Goal: Information Seeking & Learning: Learn about a topic

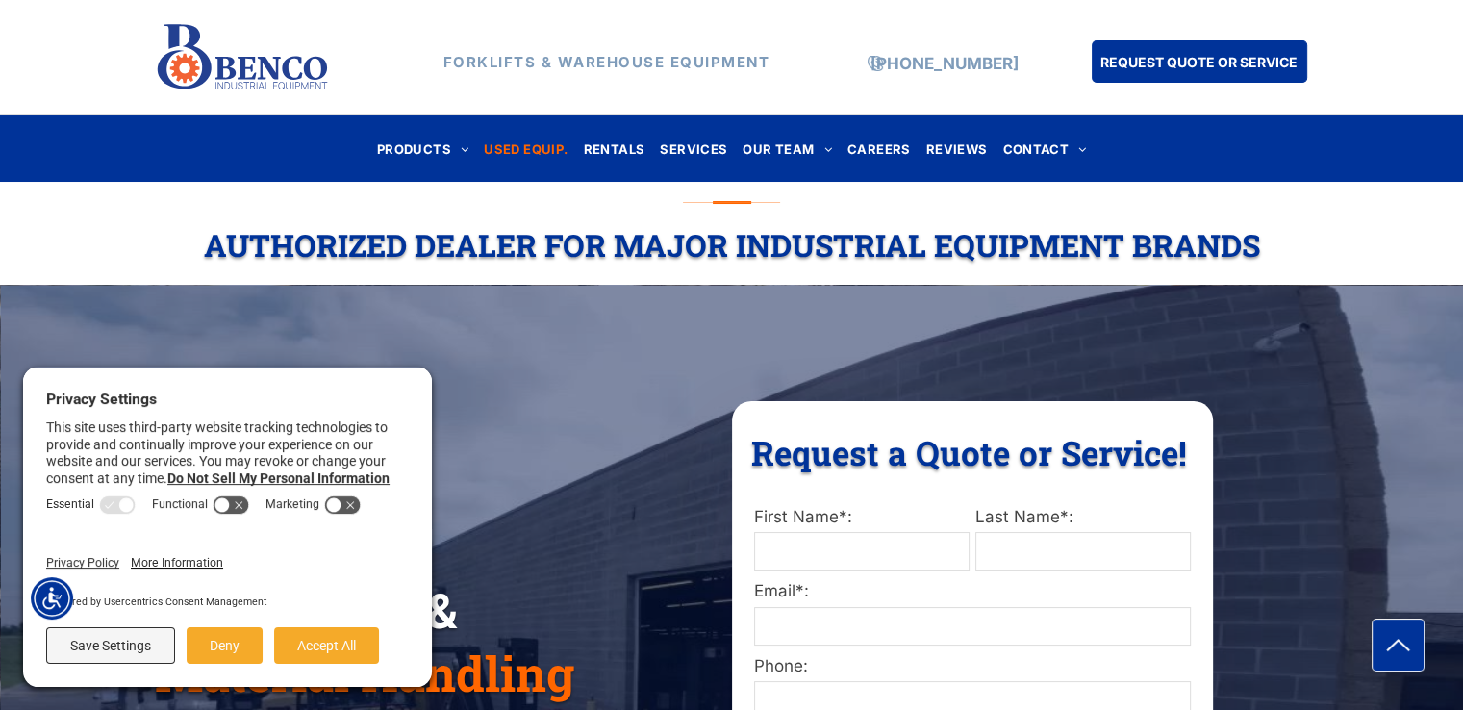
click at [558, 143] on span "USED EQUIP." at bounding box center [526, 149] width 84 height 26
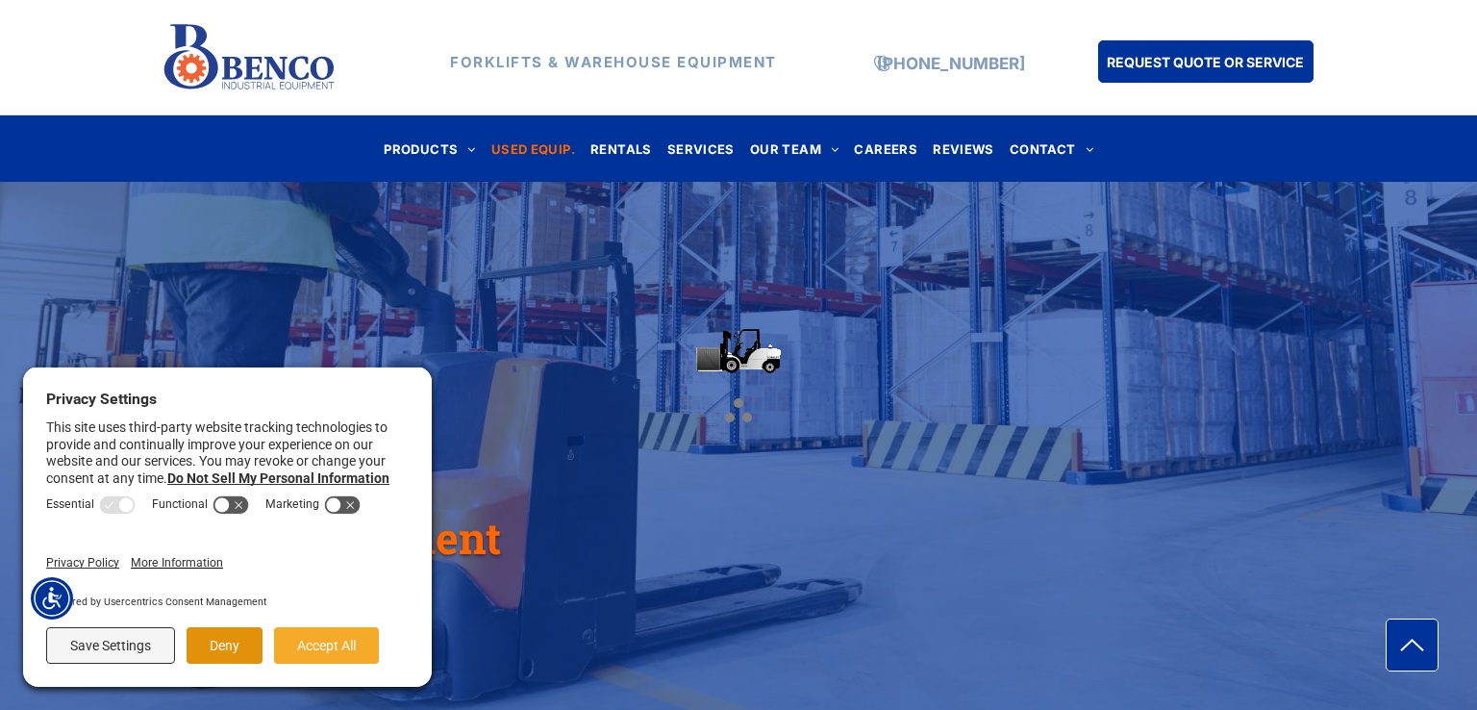
click at [254, 651] on button "Deny" at bounding box center [225, 645] width 76 height 37
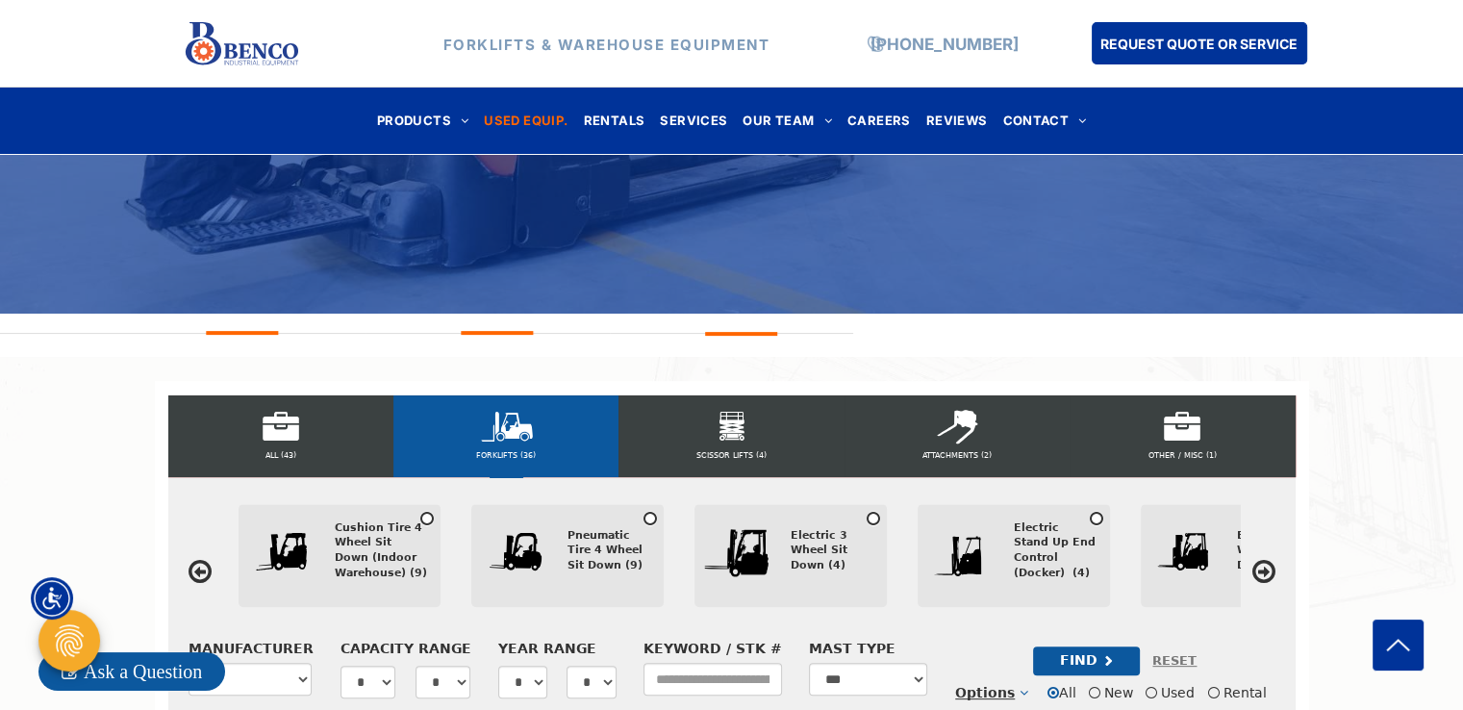
scroll to position [481, 0]
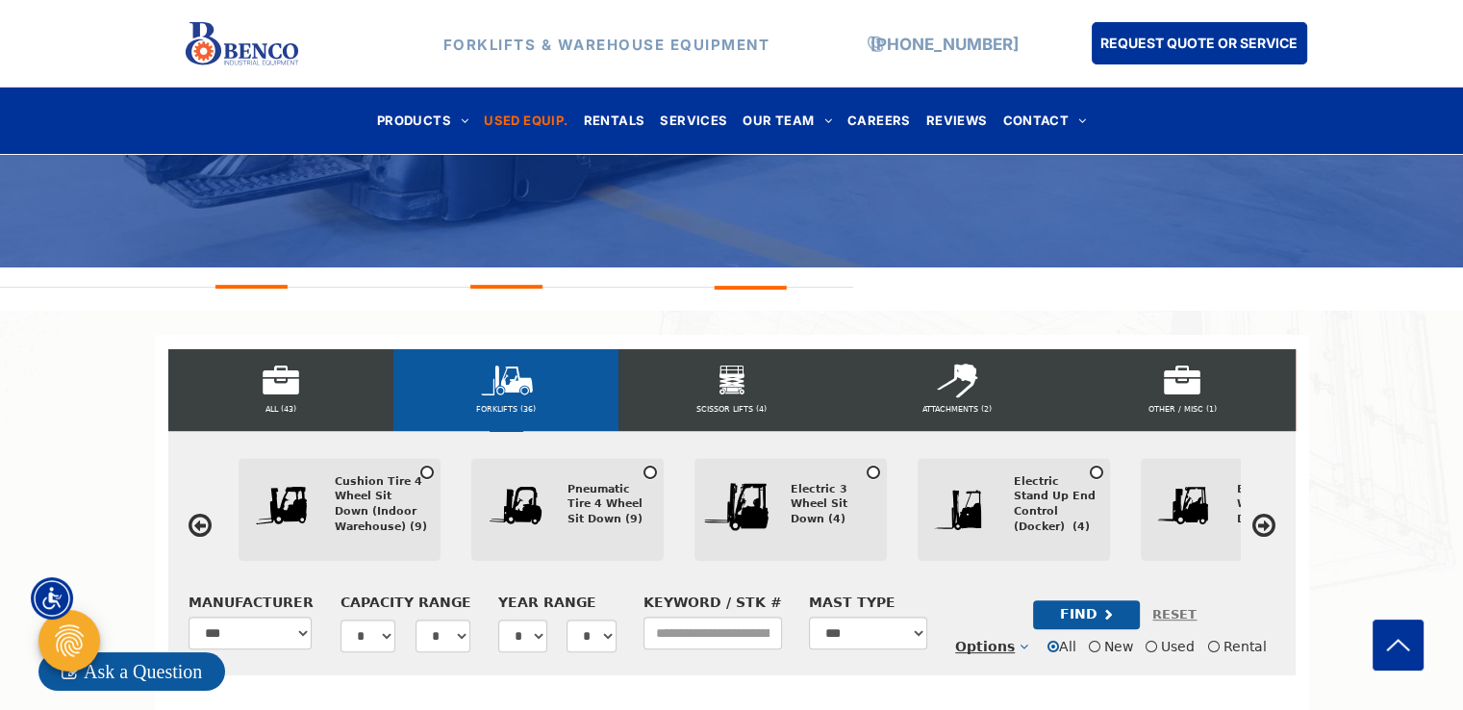
click at [358, 511] on div "Cushion Tire 4 Wheel Sit Down (Indoor Warehouse) (9)" at bounding box center [381, 504] width 92 height 61
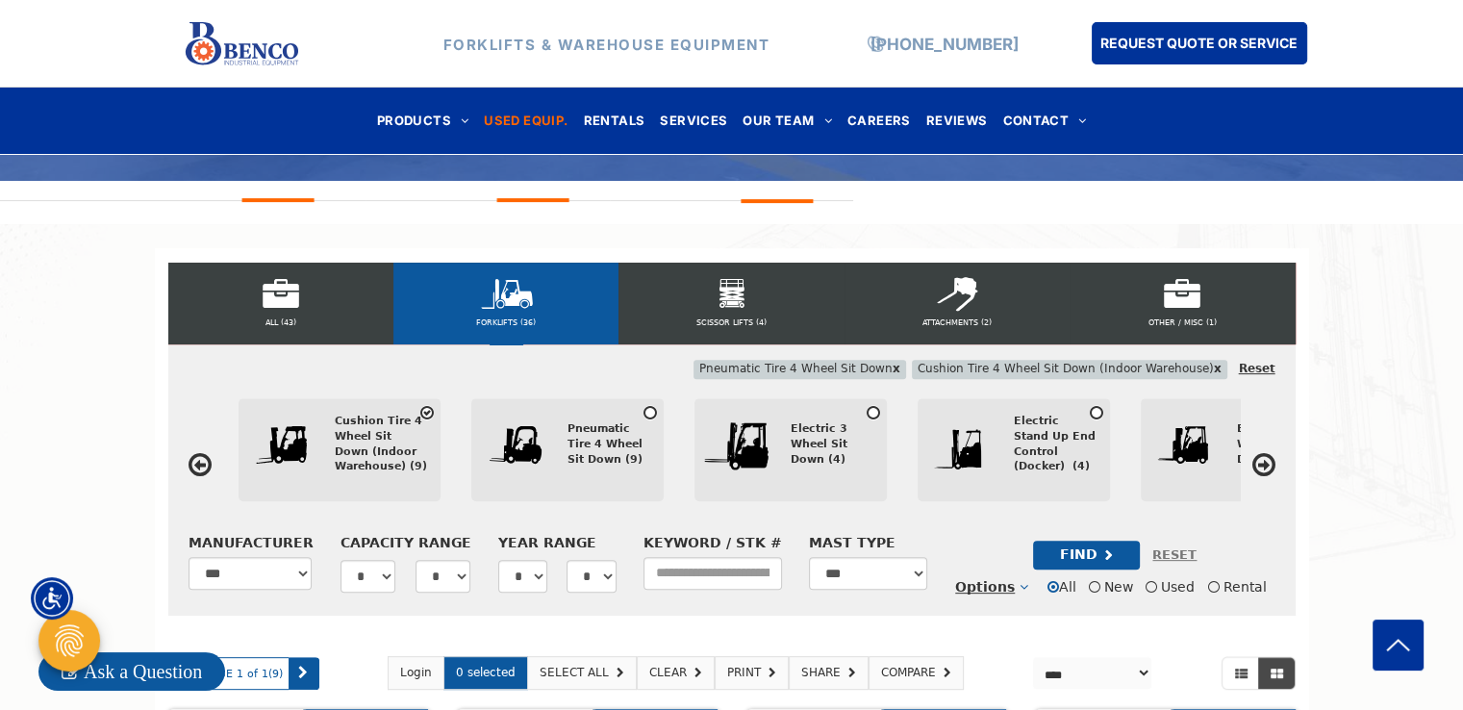
scroll to position [612, 0]
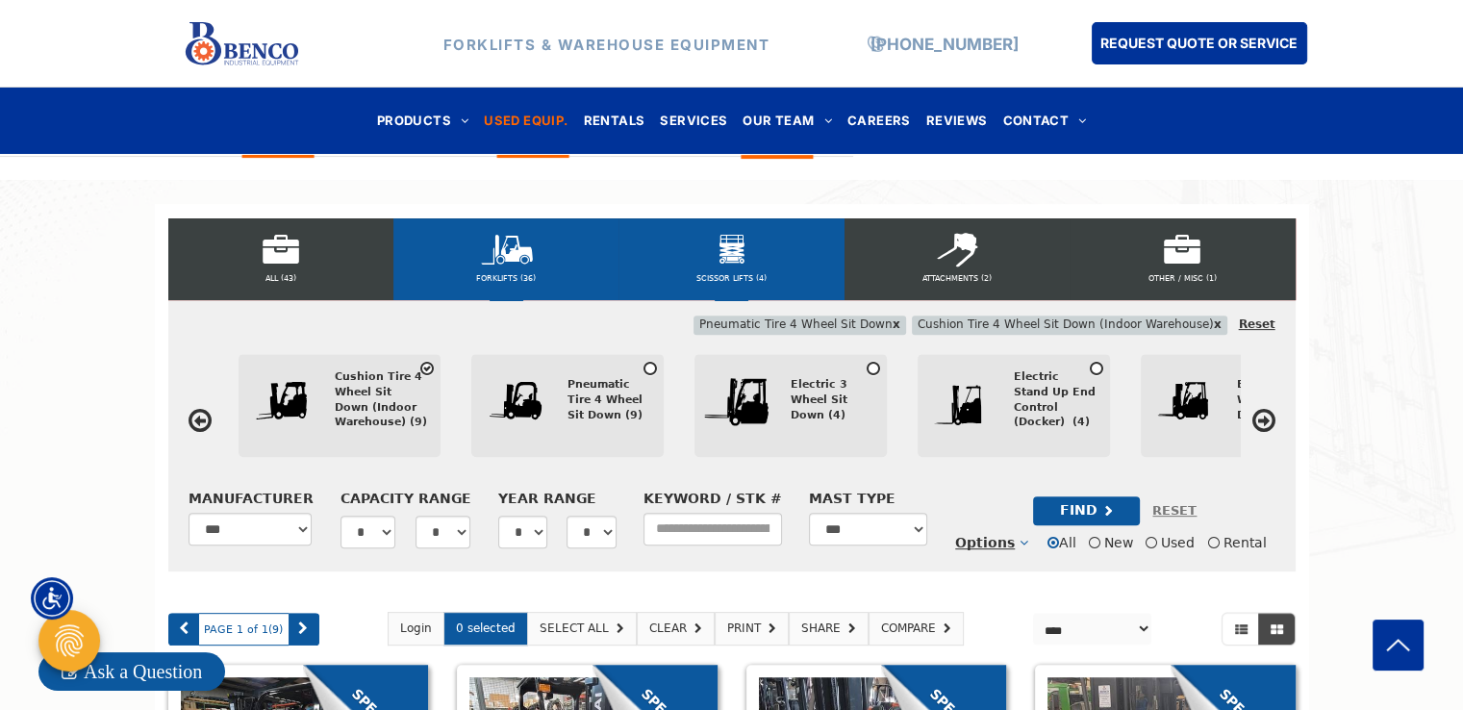
click at [740, 266] on div "SCISSOR LIFTS (4)" at bounding box center [730, 259] width 225 height 82
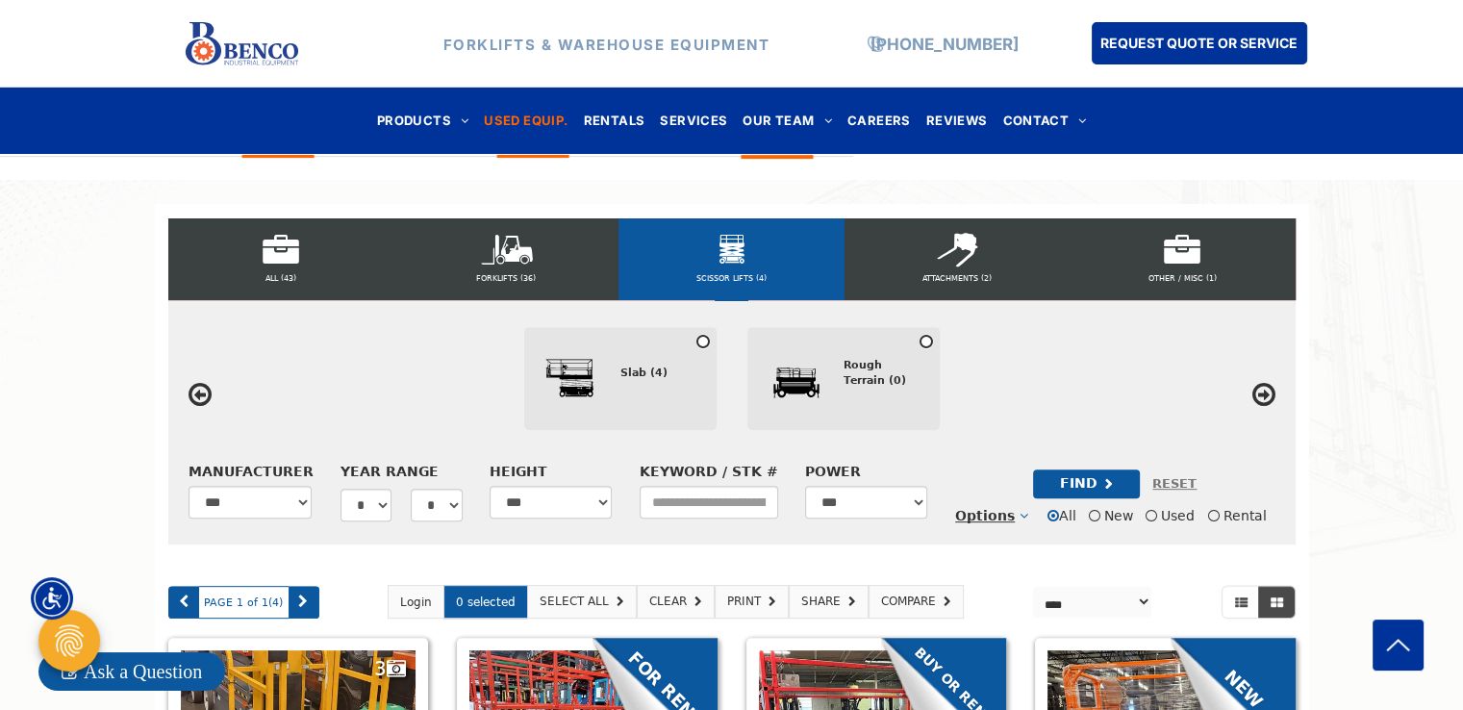
click at [633, 378] on div "Slab (4)" at bounding box center [661, 372] width 83 height 15
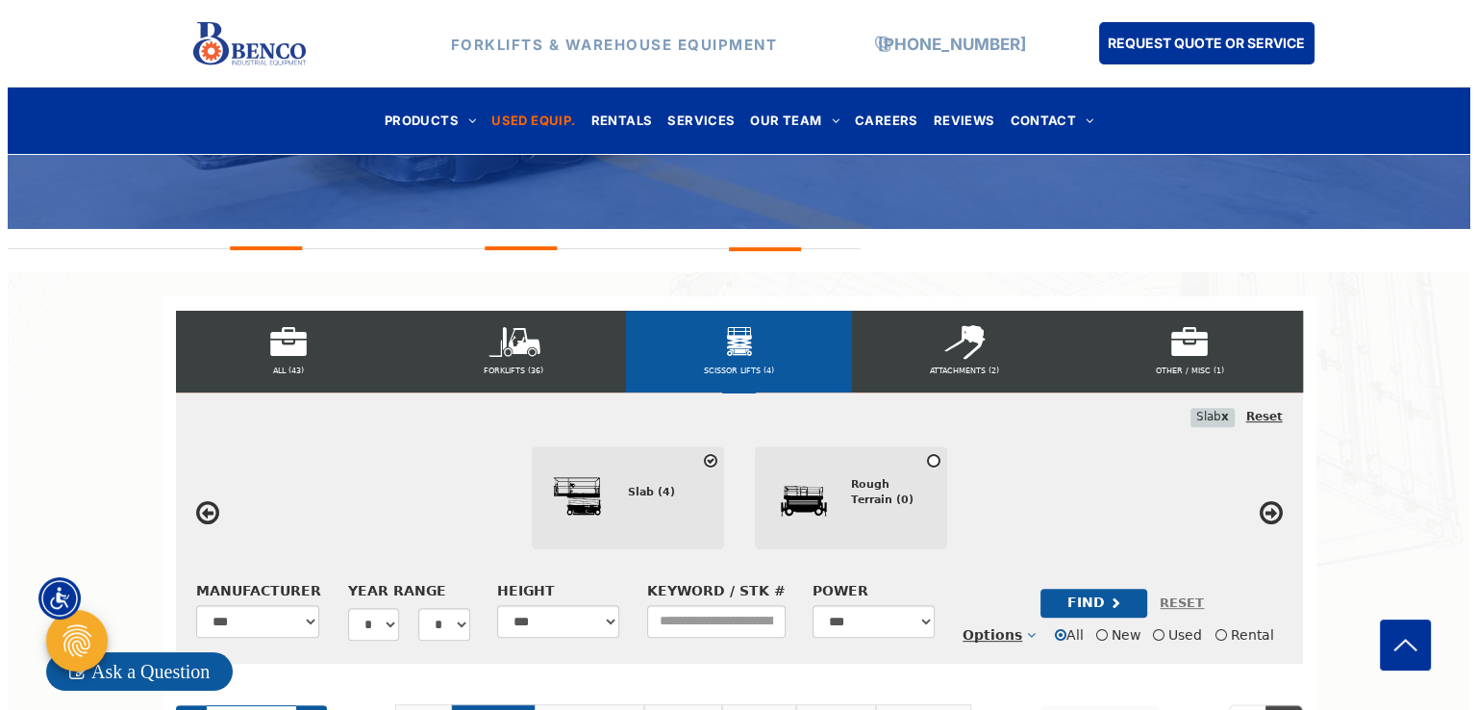
scroll to position [515, 0]
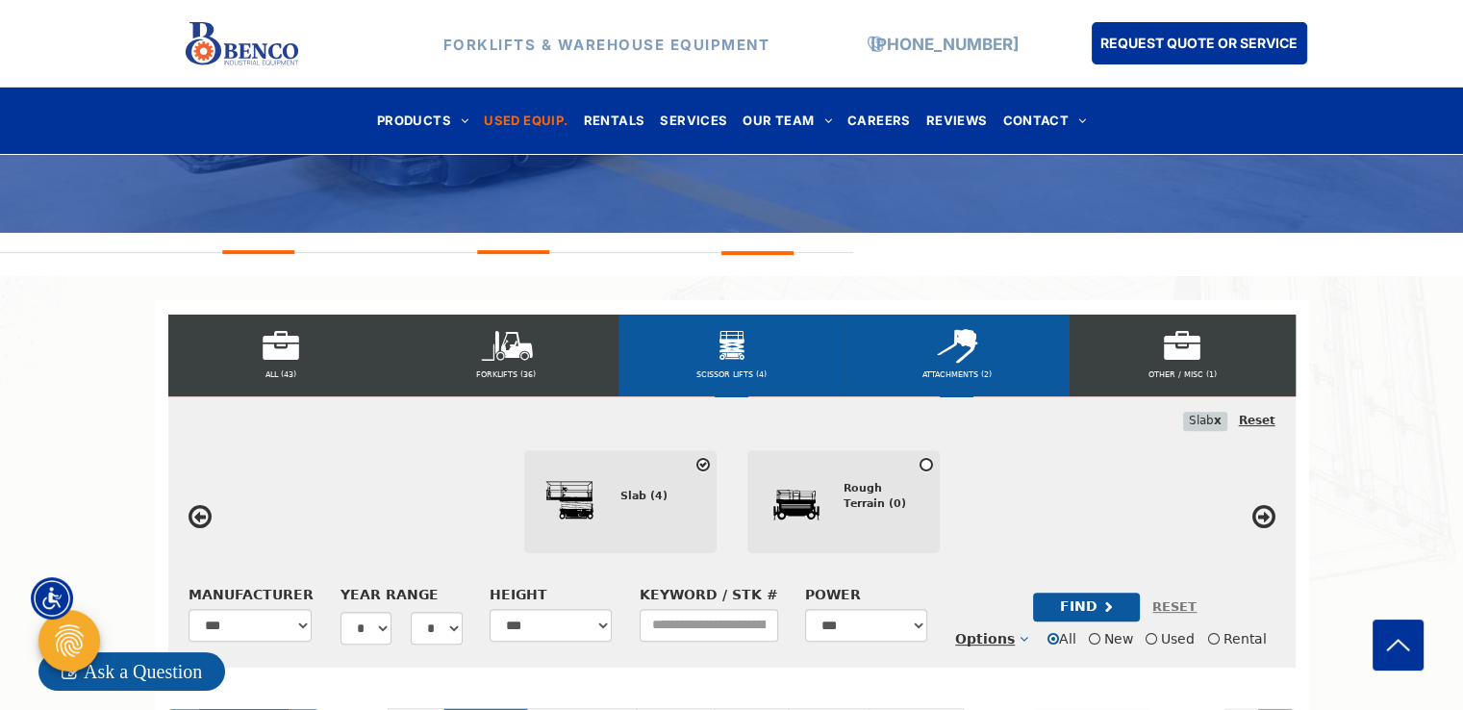
click at [988, 374] on div "ATTACHMENTS (2)" at bounding box center [956, 355] width 225 height 82
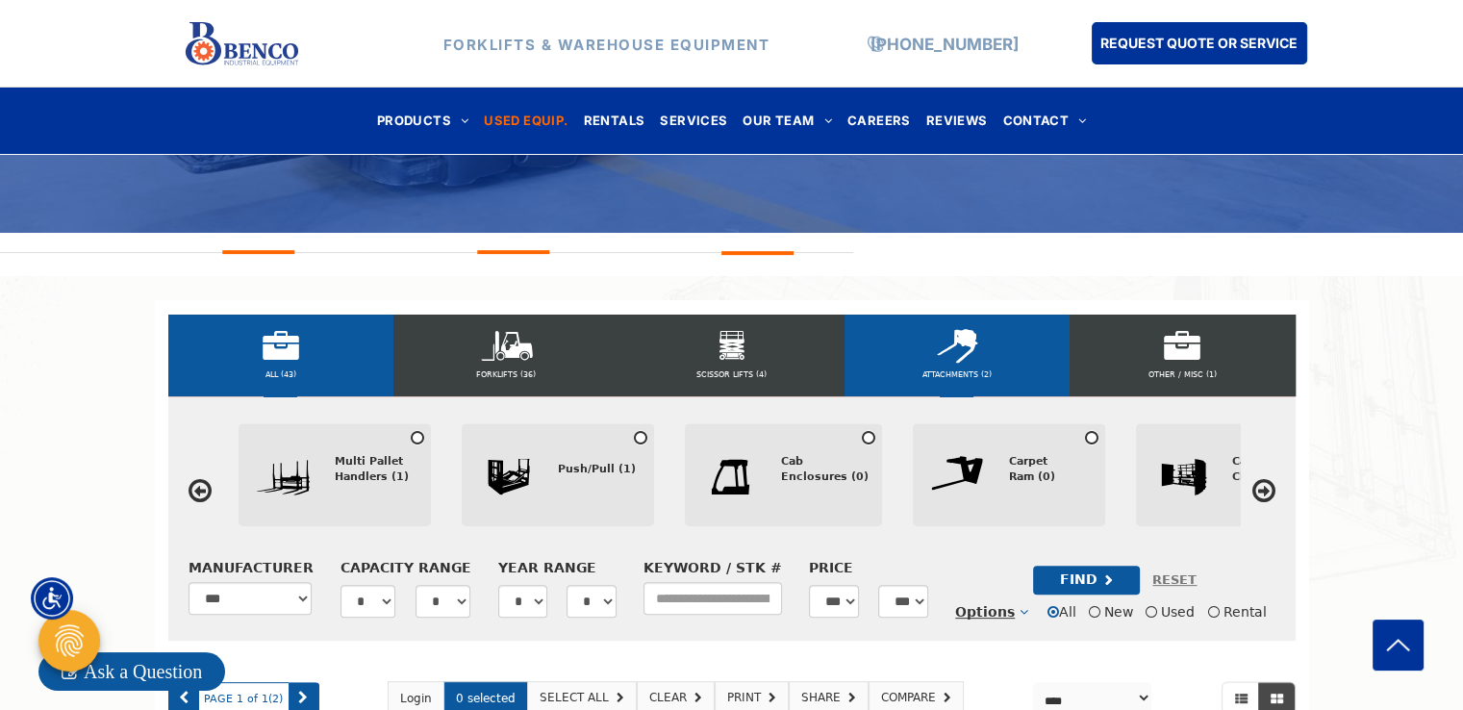
click at [277, 361] on div "ALL (43)" at bounding box center [280, 355] width 225 height 82
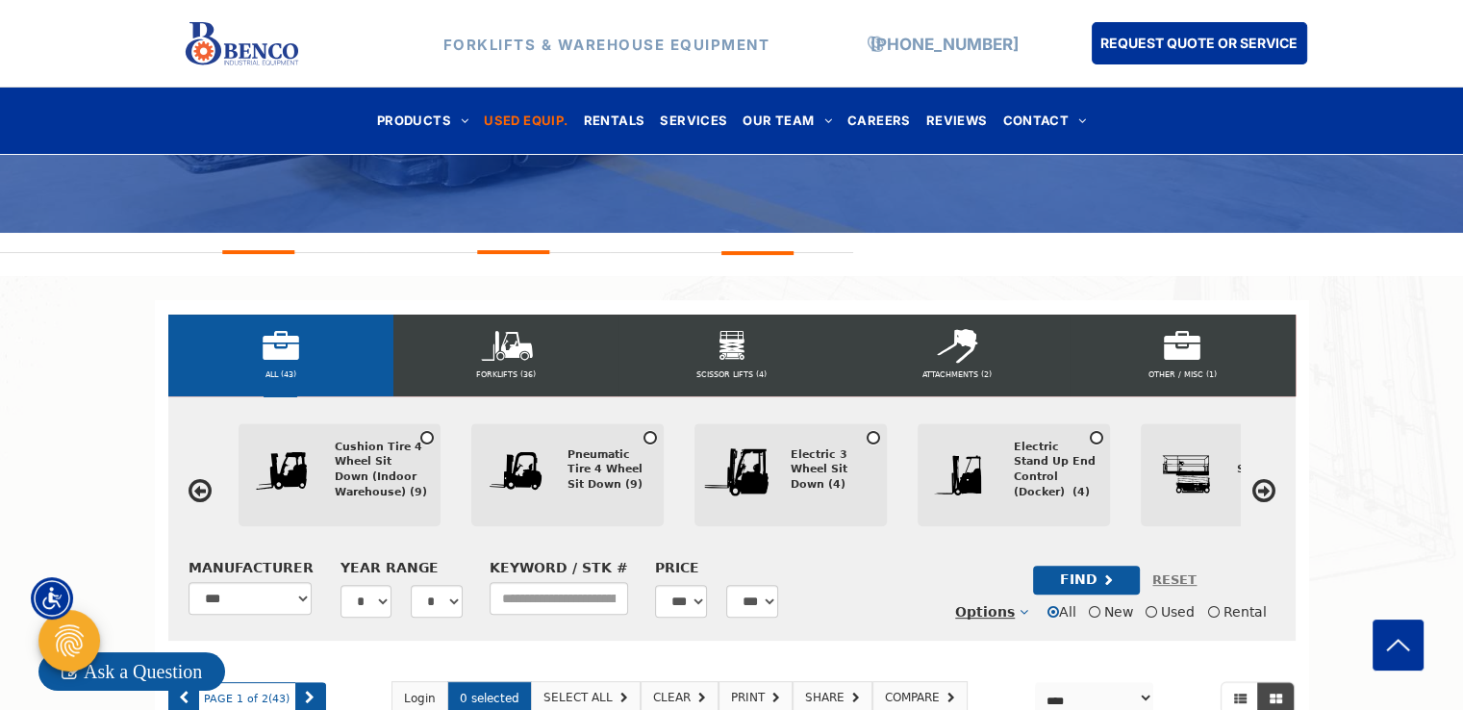
click at [277, 361] on div "ALL (43)" at bounding box center [280, 355] width 225 height 82
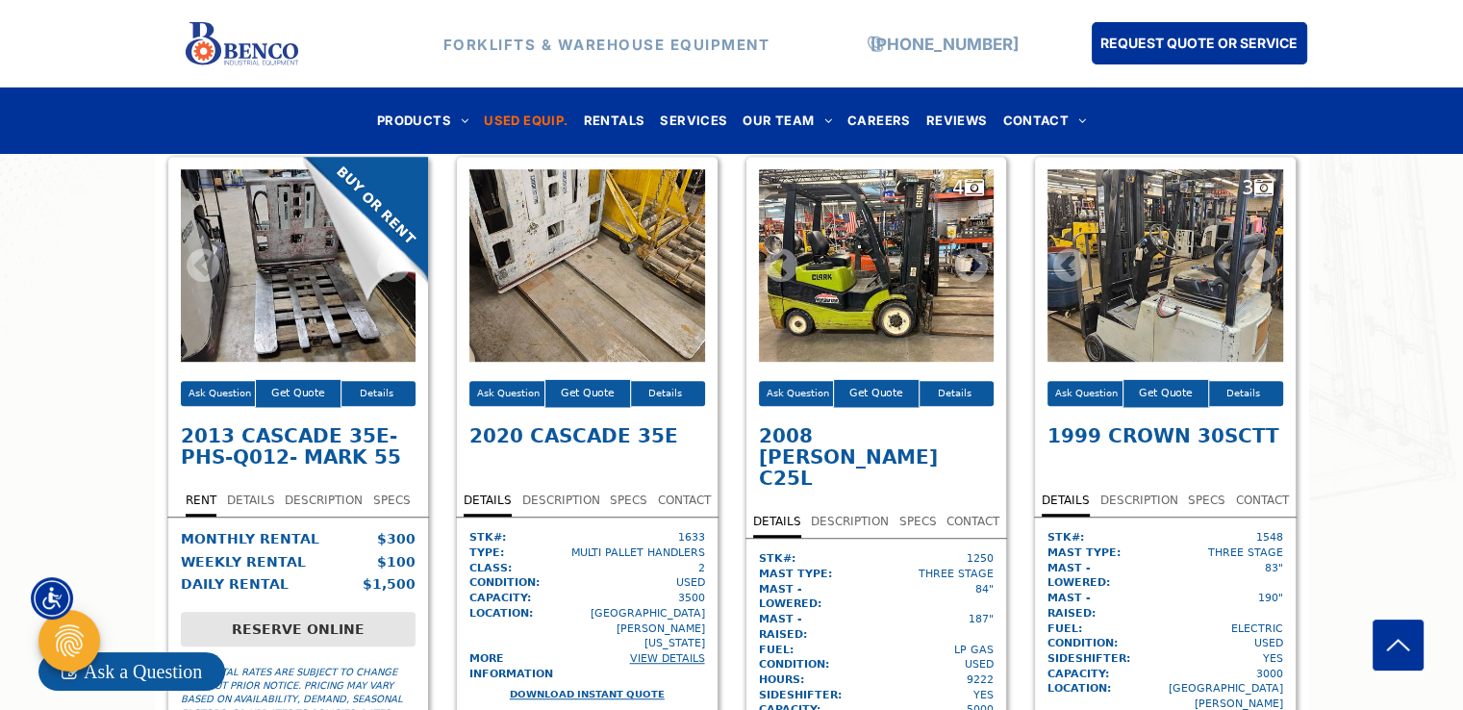
scroll to position [1093, 0]
click at [978, 280] on icon at bounding box center [971, 265] width 33 height 29
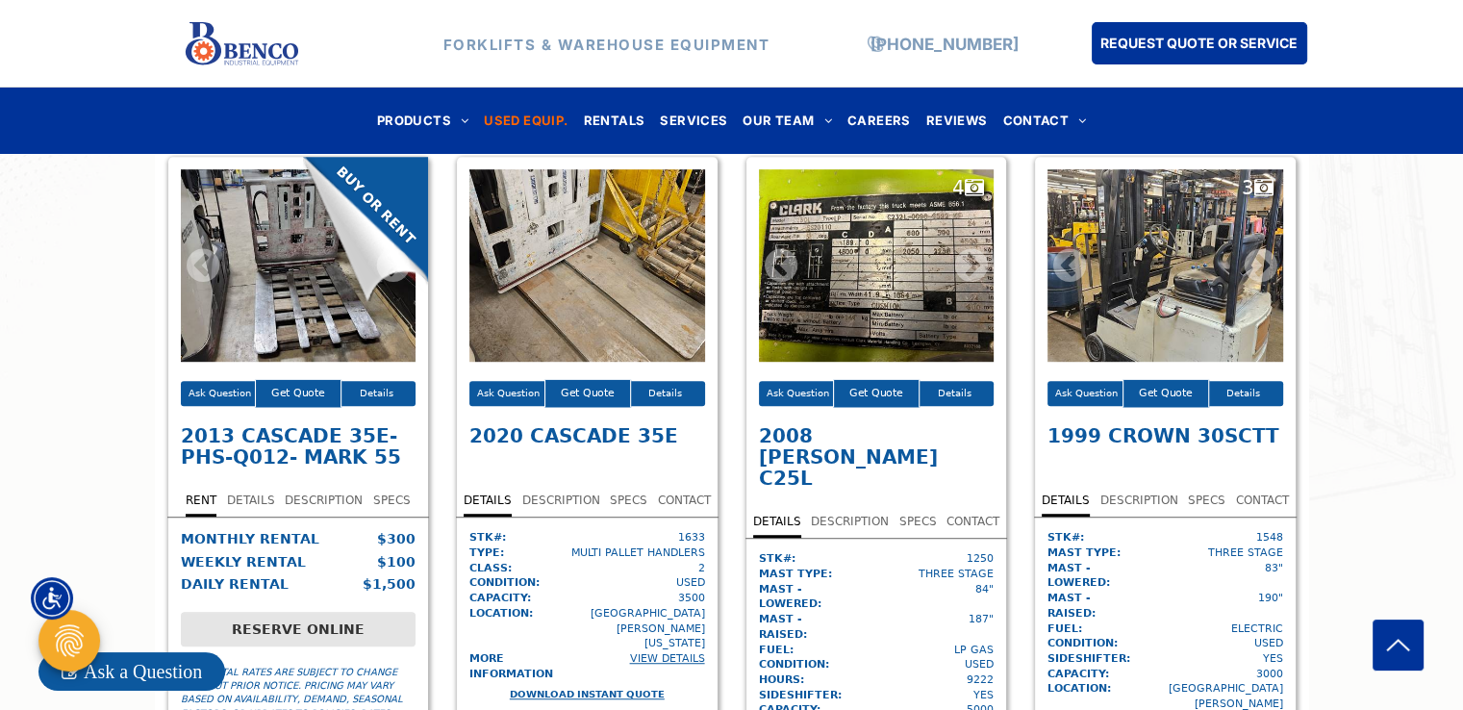
click at [978, 280] on icon at bounding box center [971, 265] width 33 height 29
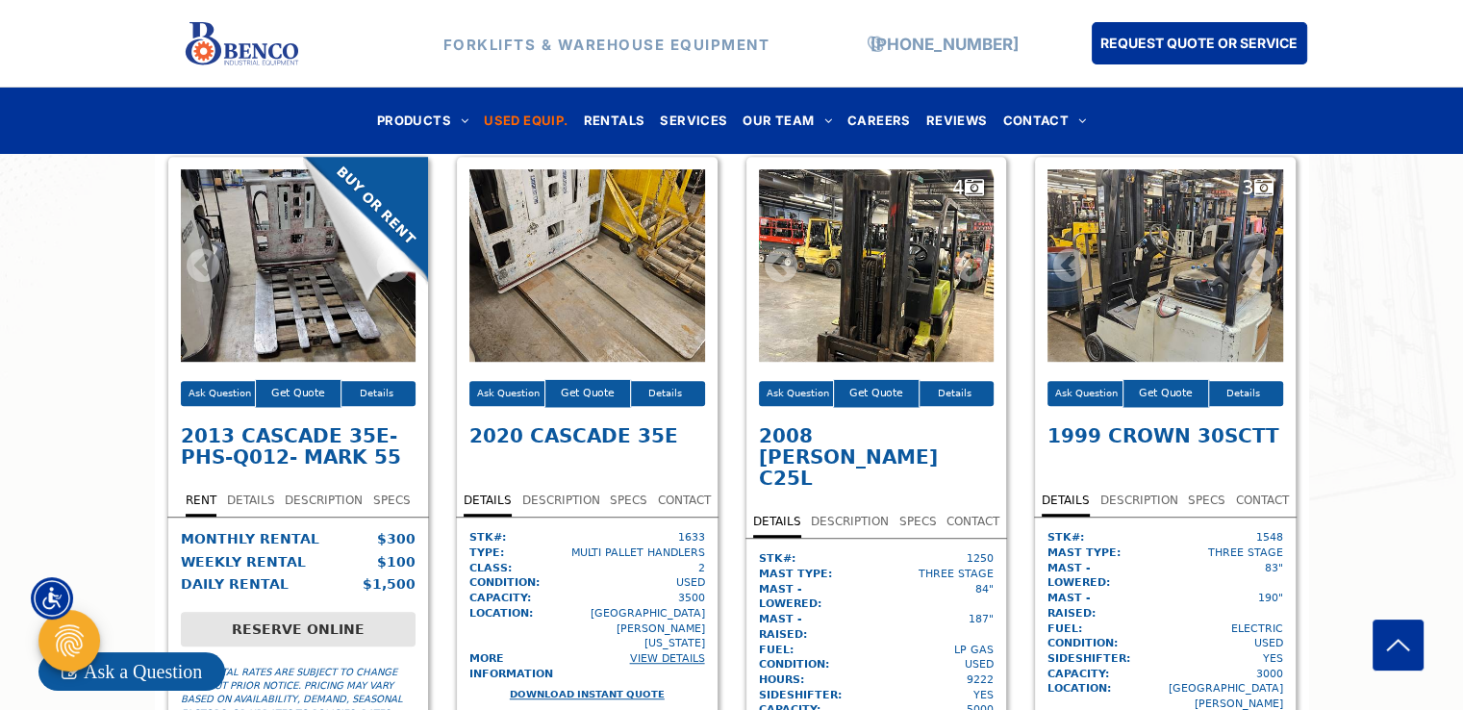
click at [973, 280] on icon at bounding box center [971, 265] width 33 height 29
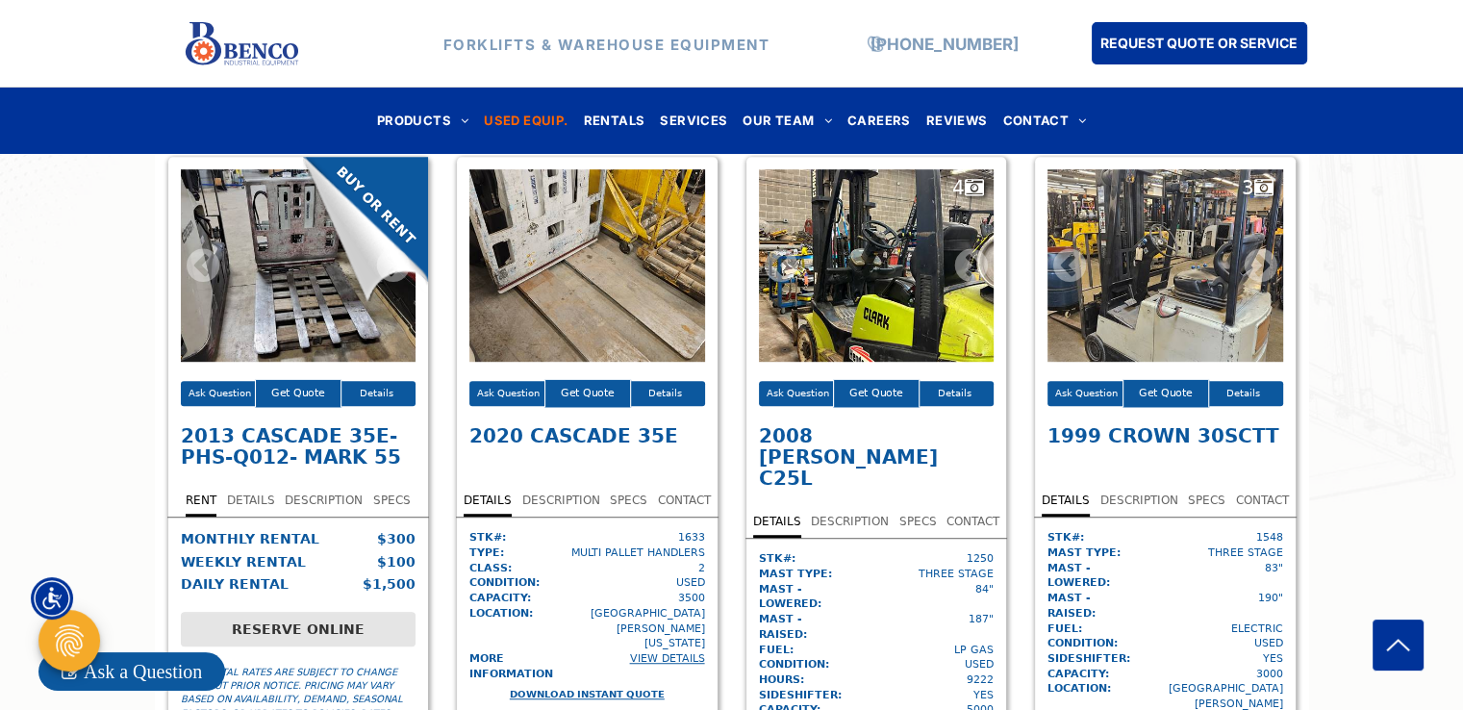
click at [973, 280] on icon at bounding box center [971, 265] width 33 height 29
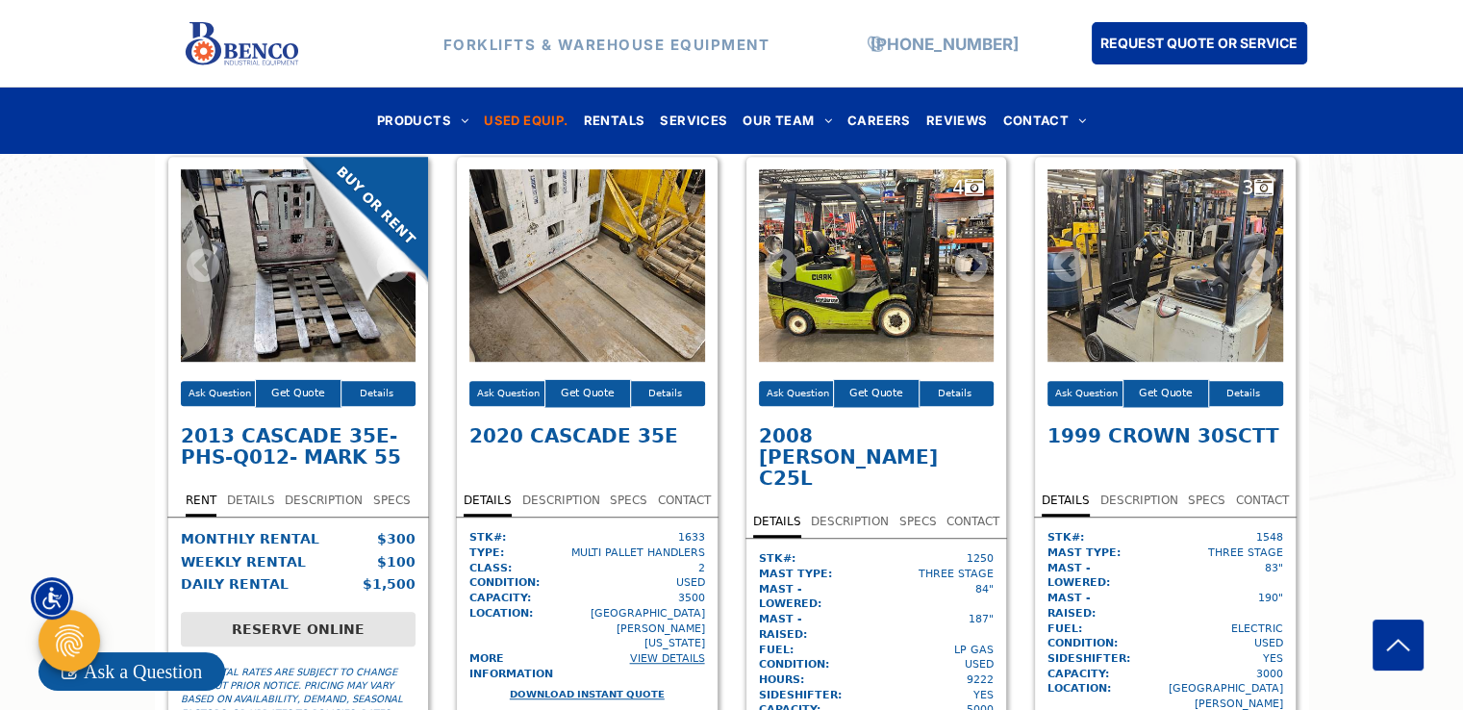
click at [973, 280] on icon at bounding box center [971, 265] width 33 height 29
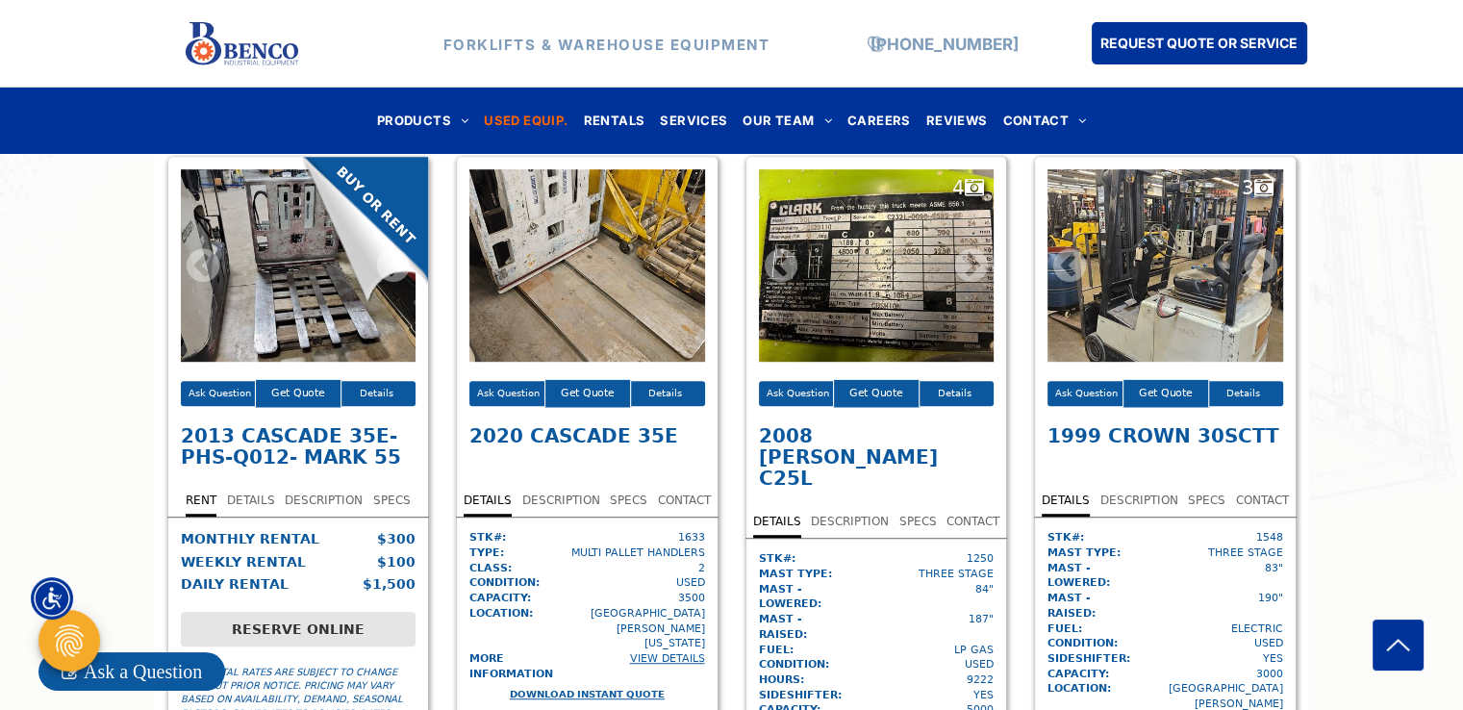
click at [973, 280] on icon at bounding box center [971, 265] width 33 height 29
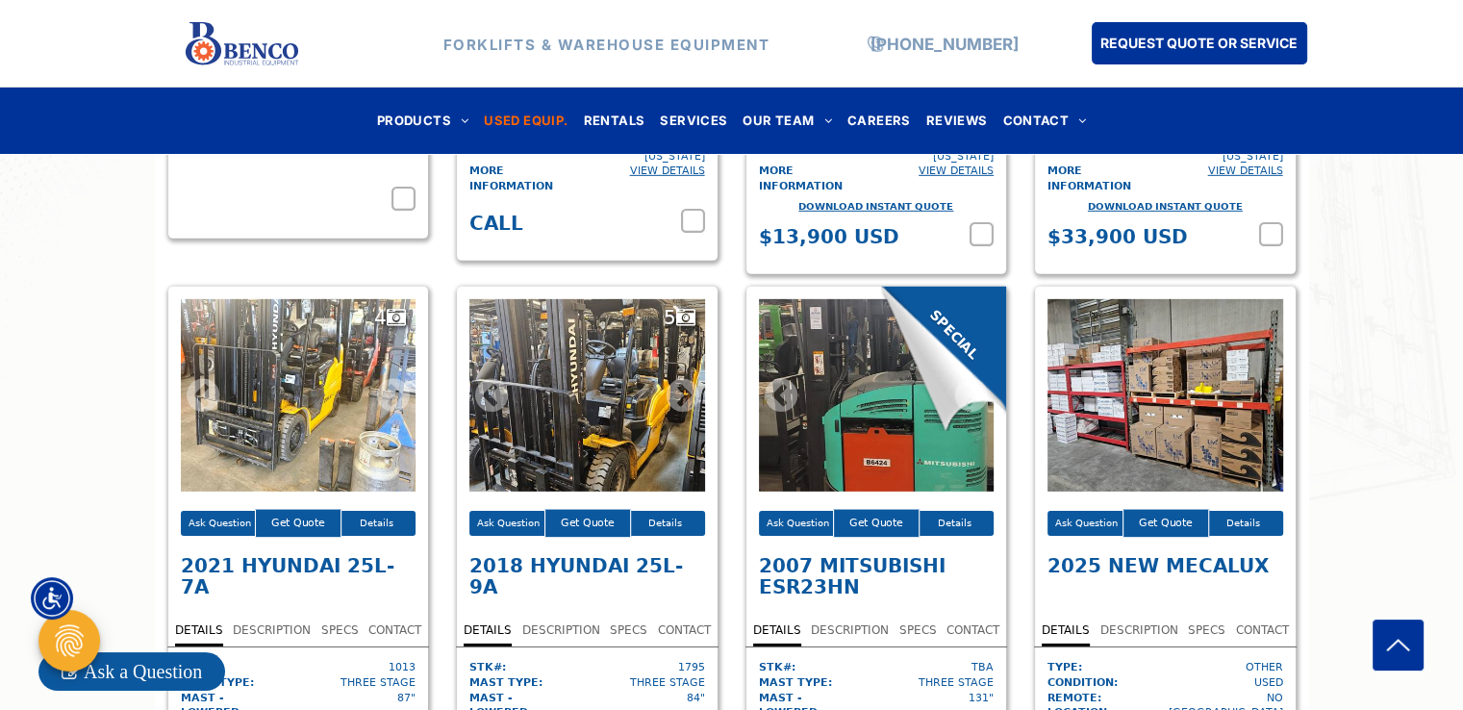
scroll to position [5876, 0]
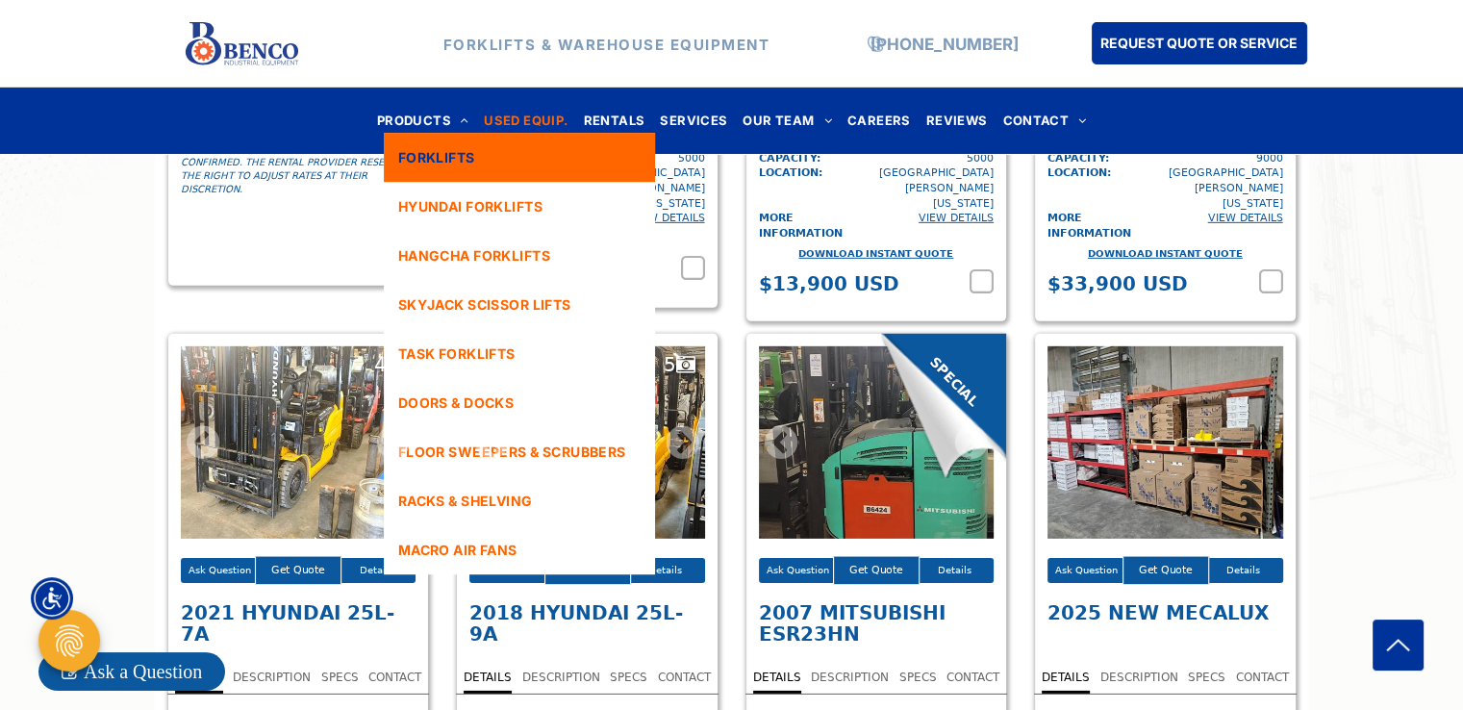
click at [435, 154] on span "FORKLIFTS" at bounding box center [436, 157] width 77 height 20
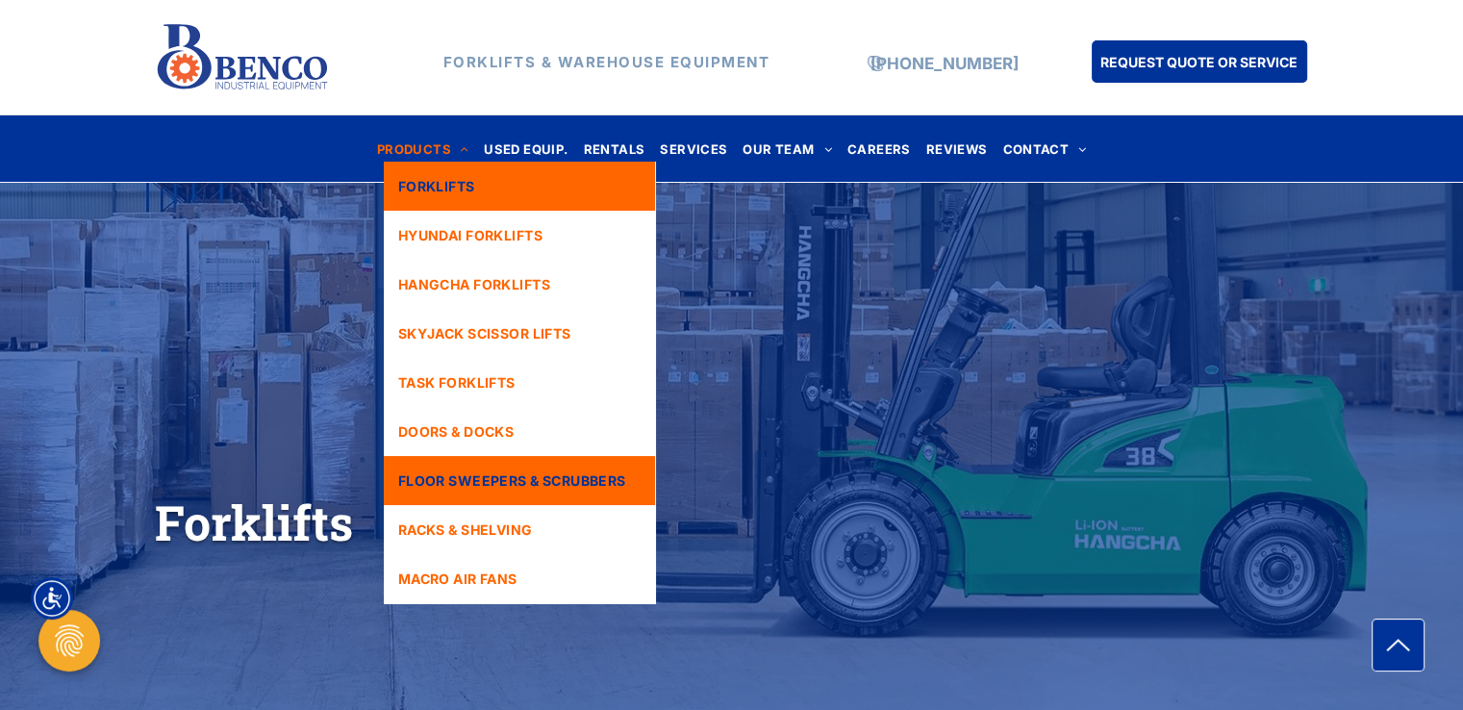
click at [497, 475] on span "FLOOR SWEEPERS & SCRUBBERS" at bounding box center [512, 480] width 228 height 20
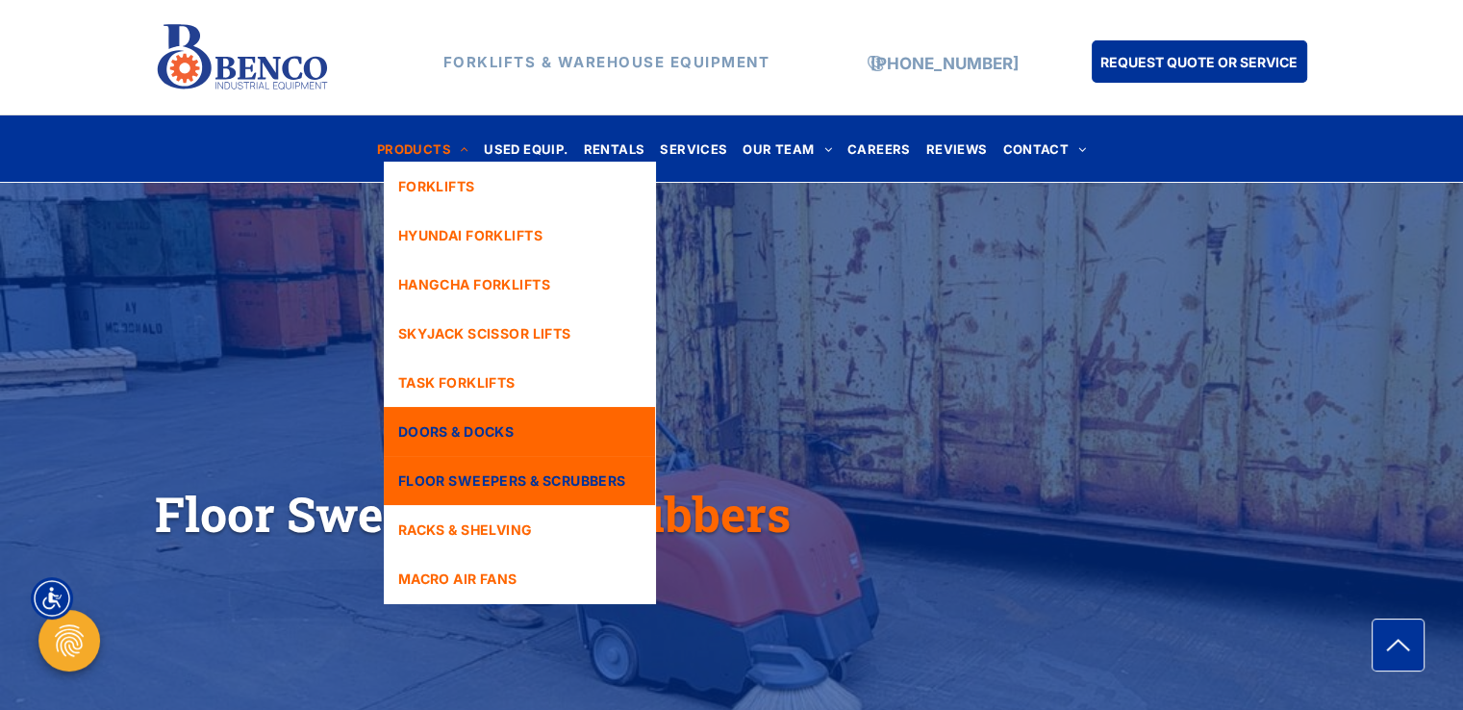
click at [490, 434] on span "DOORS & DOCKS" at bounding box center [455, 431] width 115 height 20
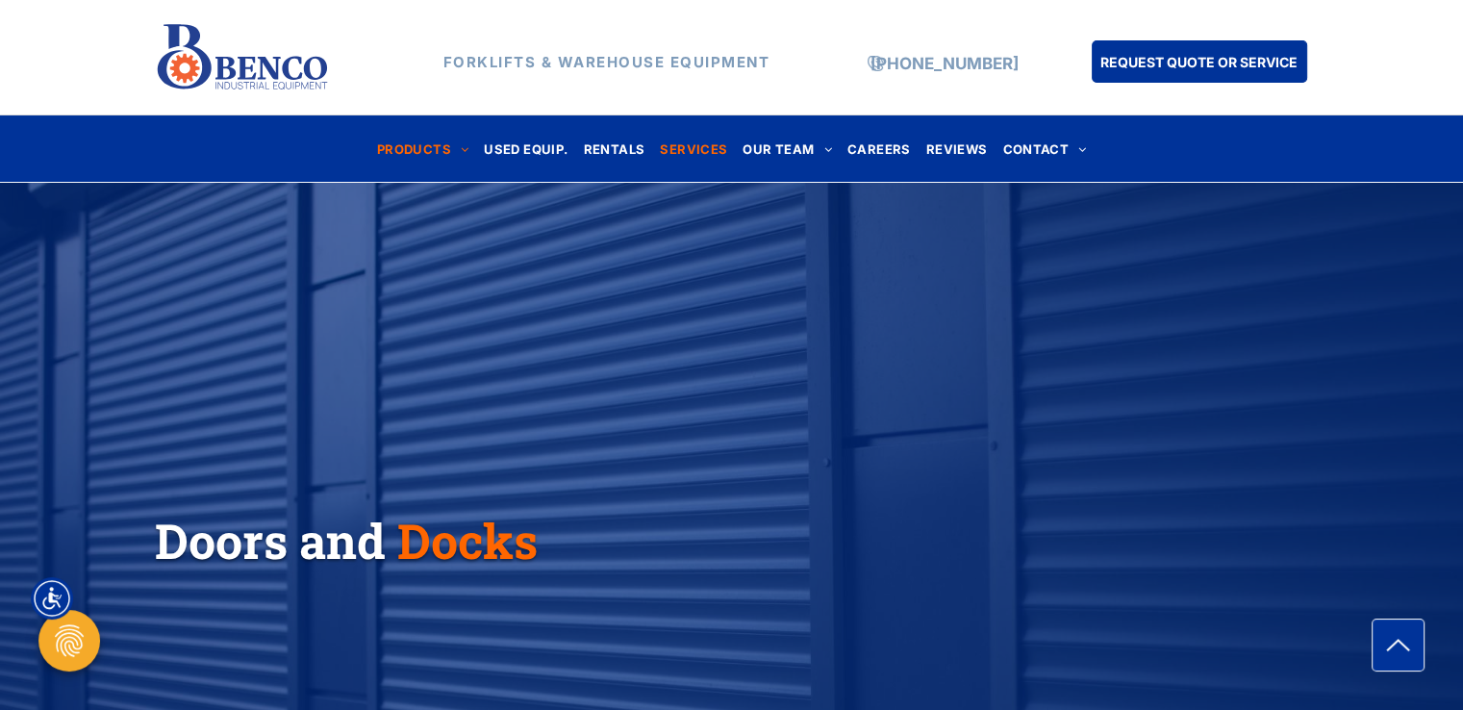
click at [704, 144] on span "SERVICES" at bounding box center [693, 149] width 67 height 26
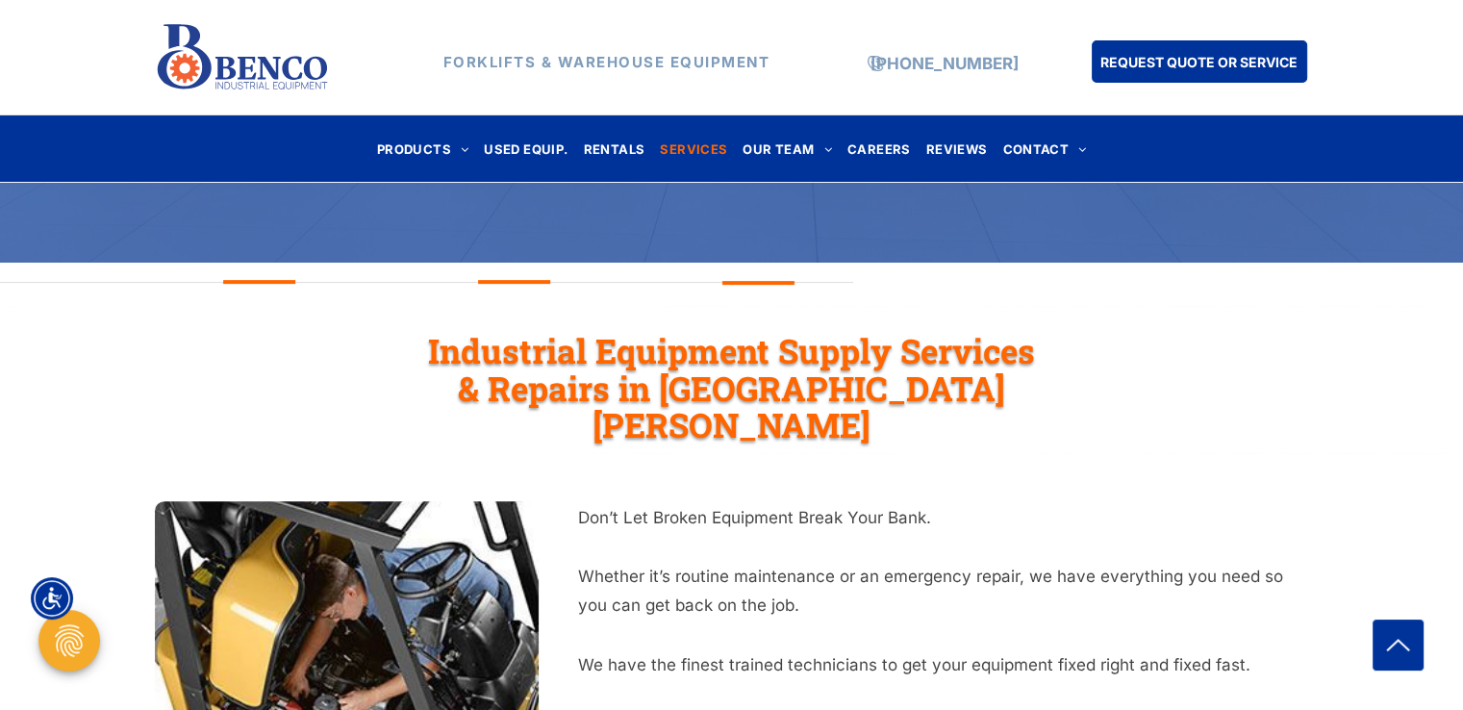
scroll to position [481, 0]
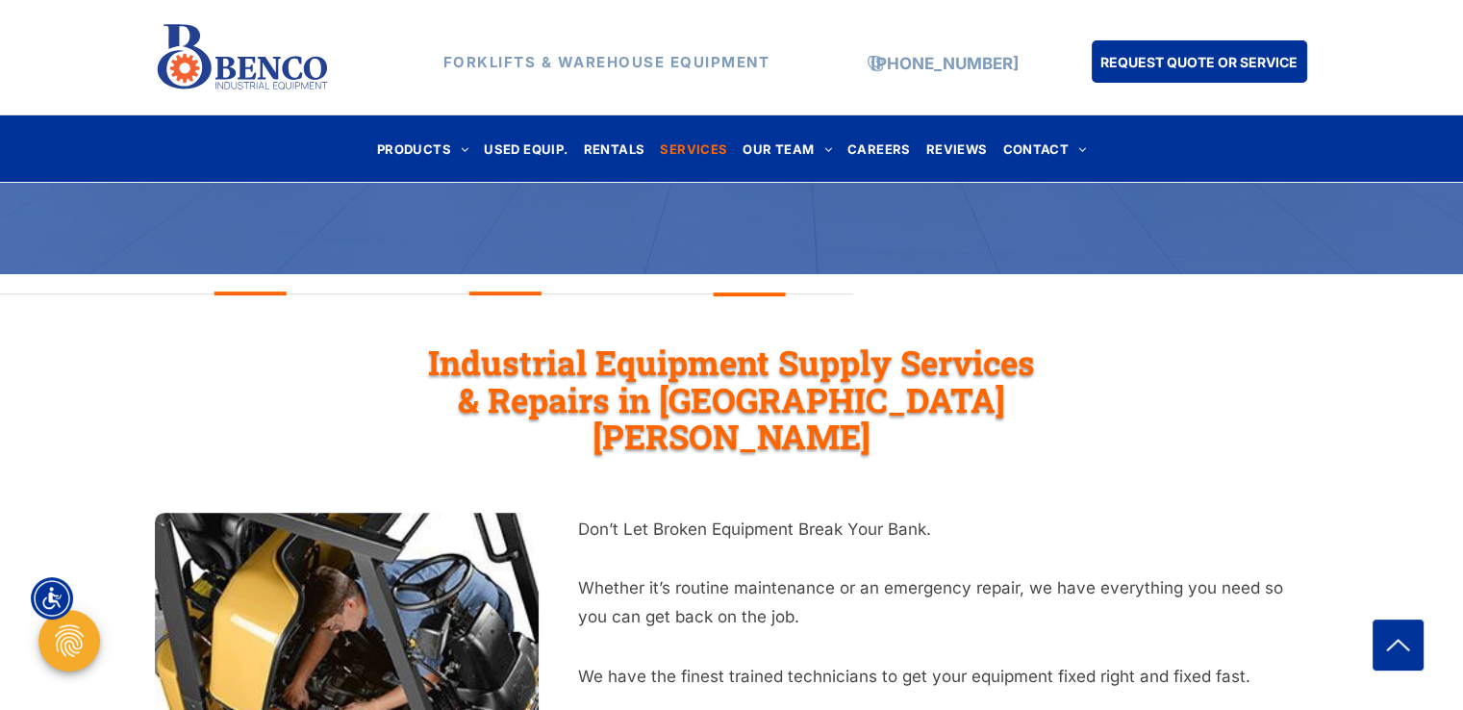
click at [473, 215] on span "HYUNDAI FORKLIFTS" at bounding box center [470, 225] width 144 height 20
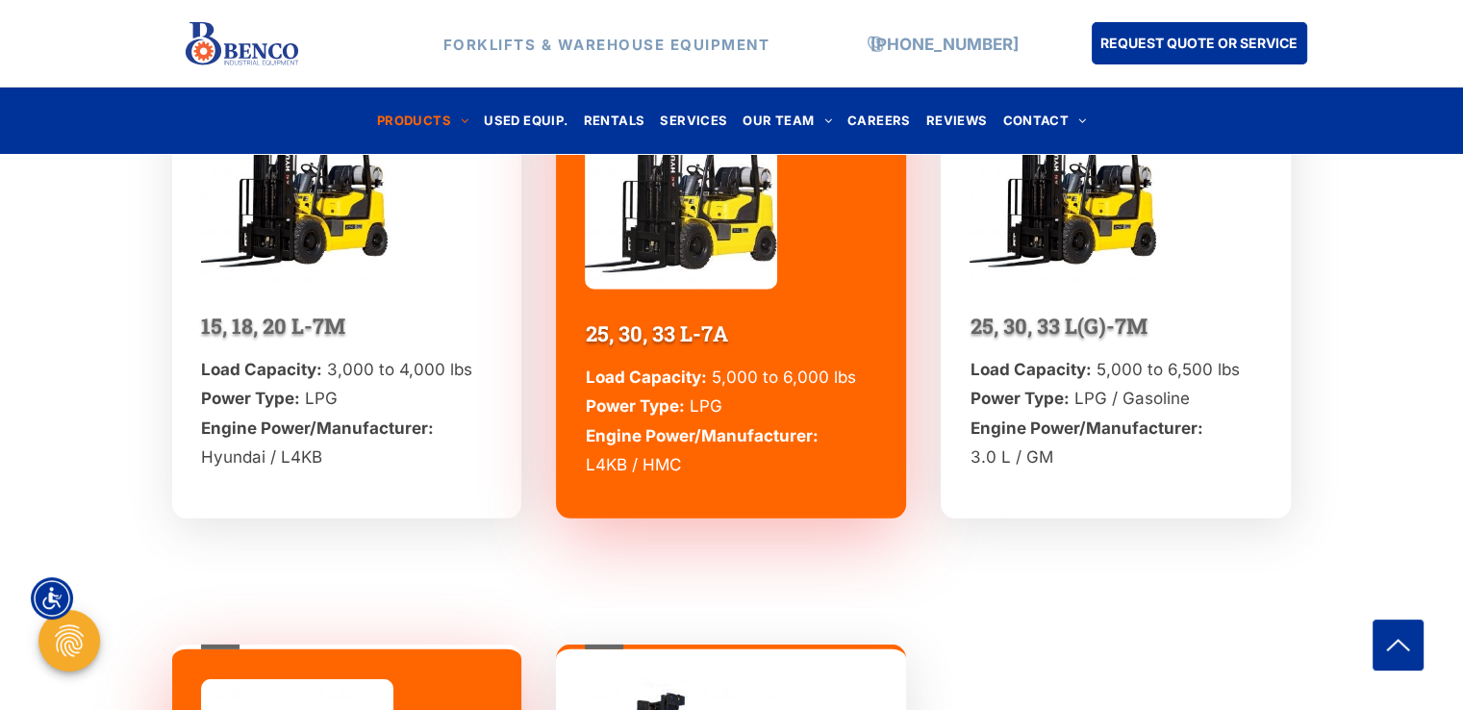
scroll to position [5289, 0]
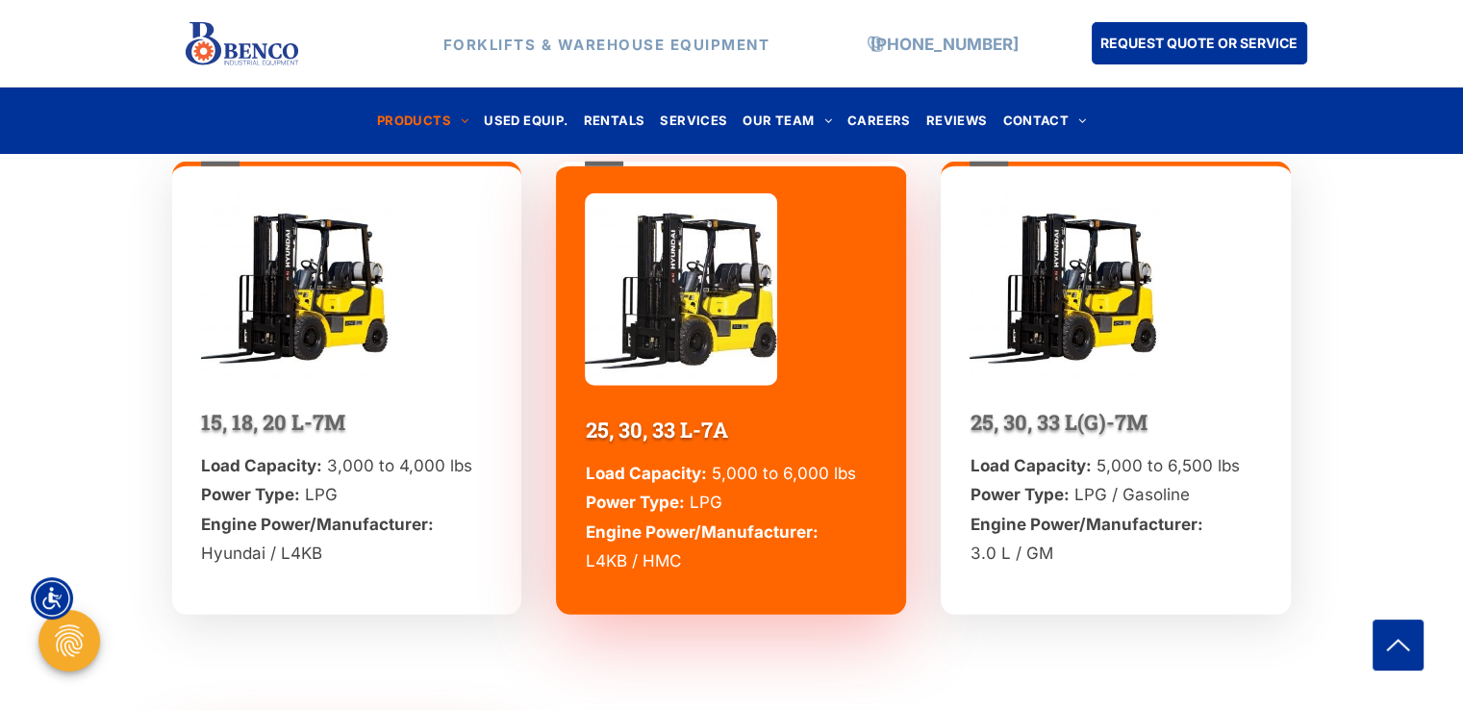
click at [675, 522] on span "Engine Power/Manufacturer:" at bounding box center [701, 531] width 233 height 19
click at [666, 432] on span "25, 30, 33 L-7A" at bounding box center [656, 429] width 142 height 28
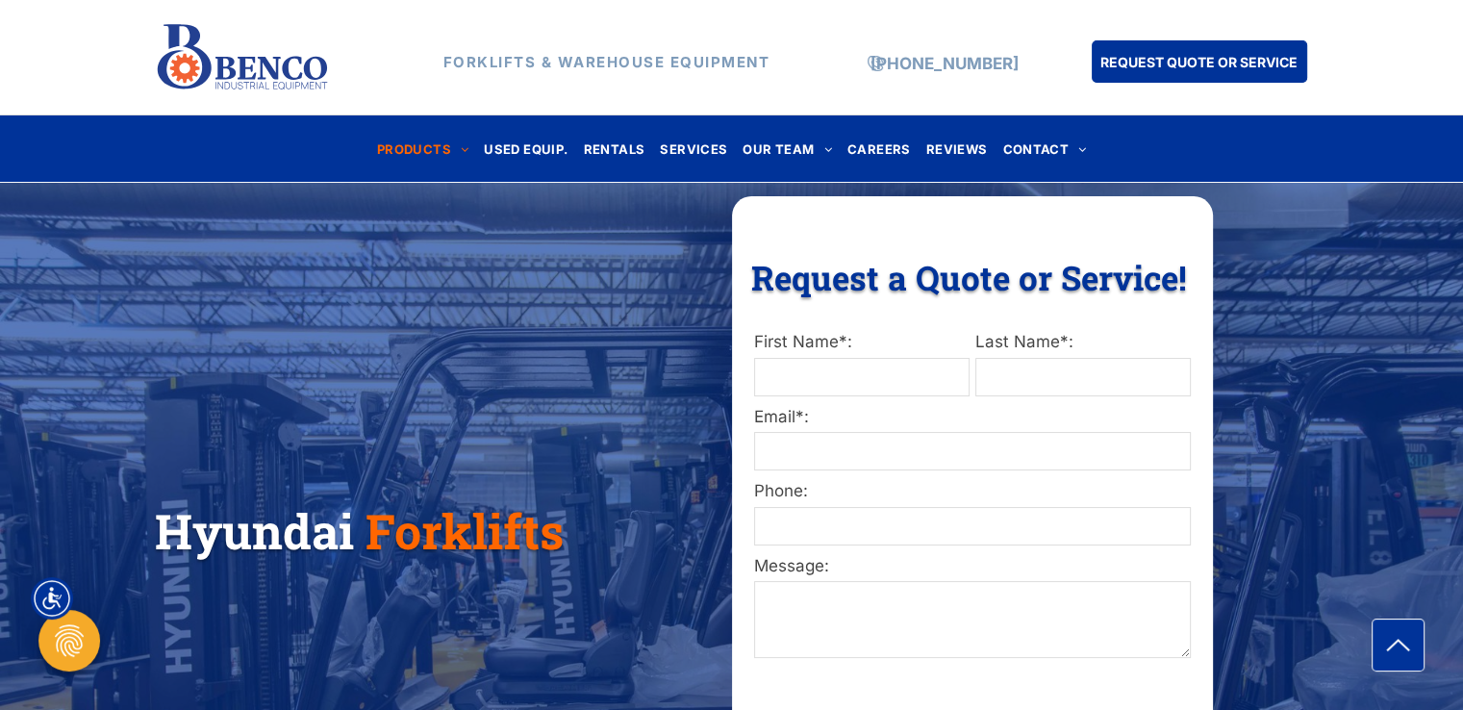
scroll to position [0, 0]
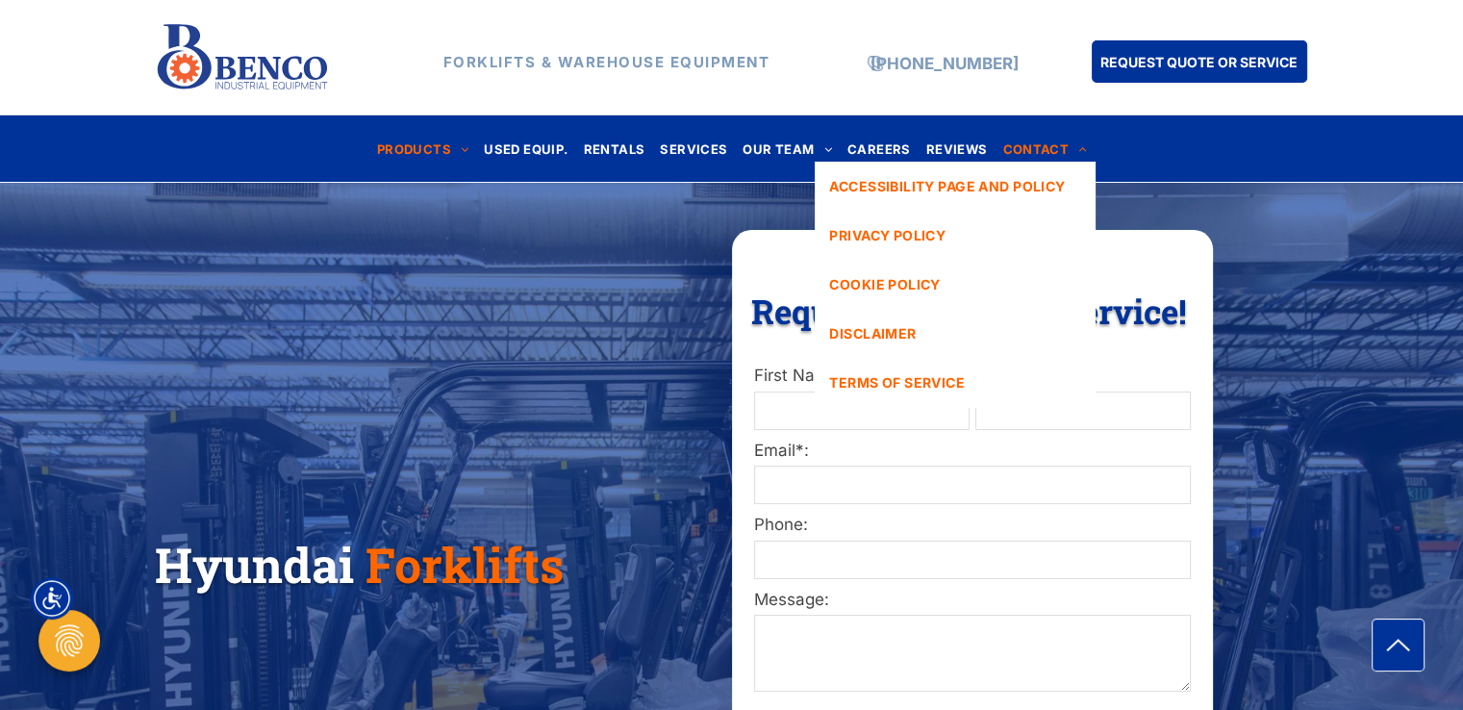
click at [1038, 153] on span "CONTACT" at bounding box center [1044, 149] width 84 height 26
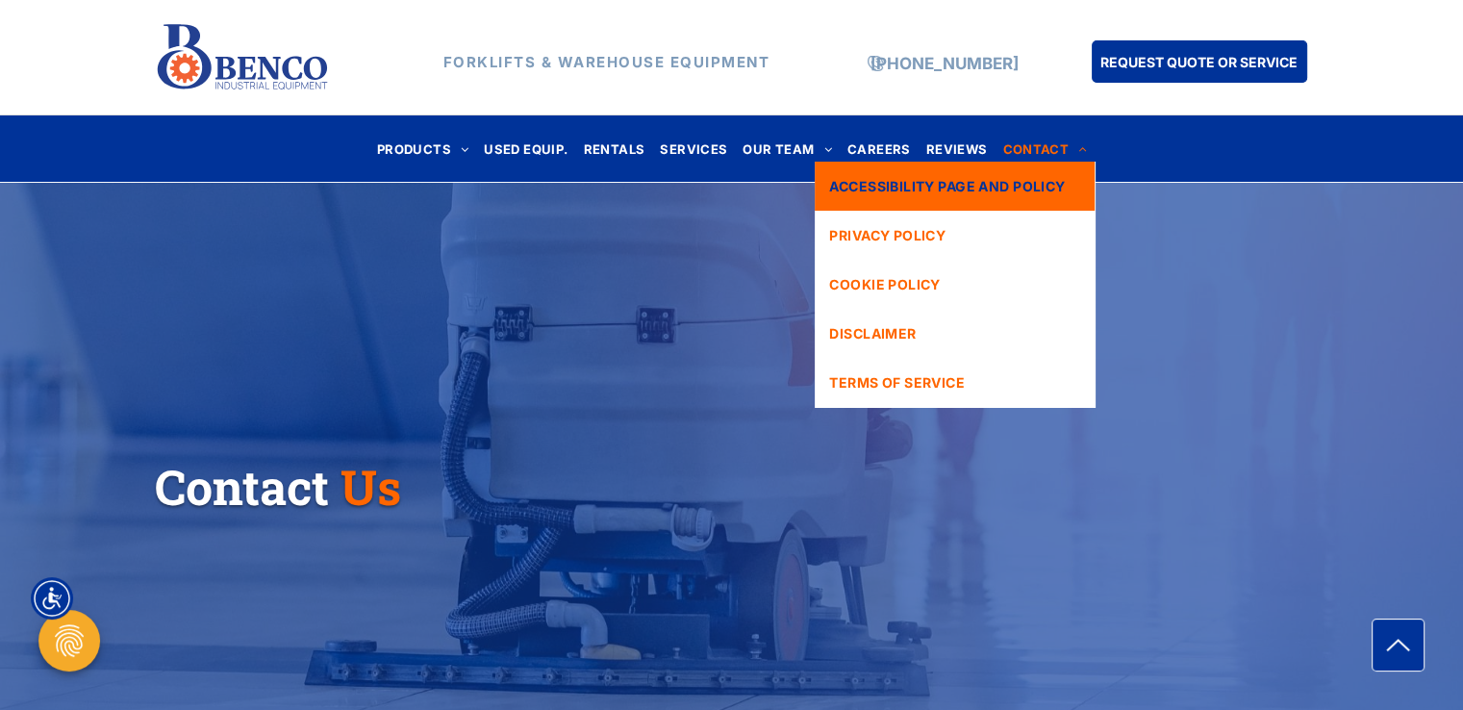
click at [897, 199] on link "ACCESSIBILITY PAGE AND POLICY" at bounding box center [954, 186] width 279 height 49
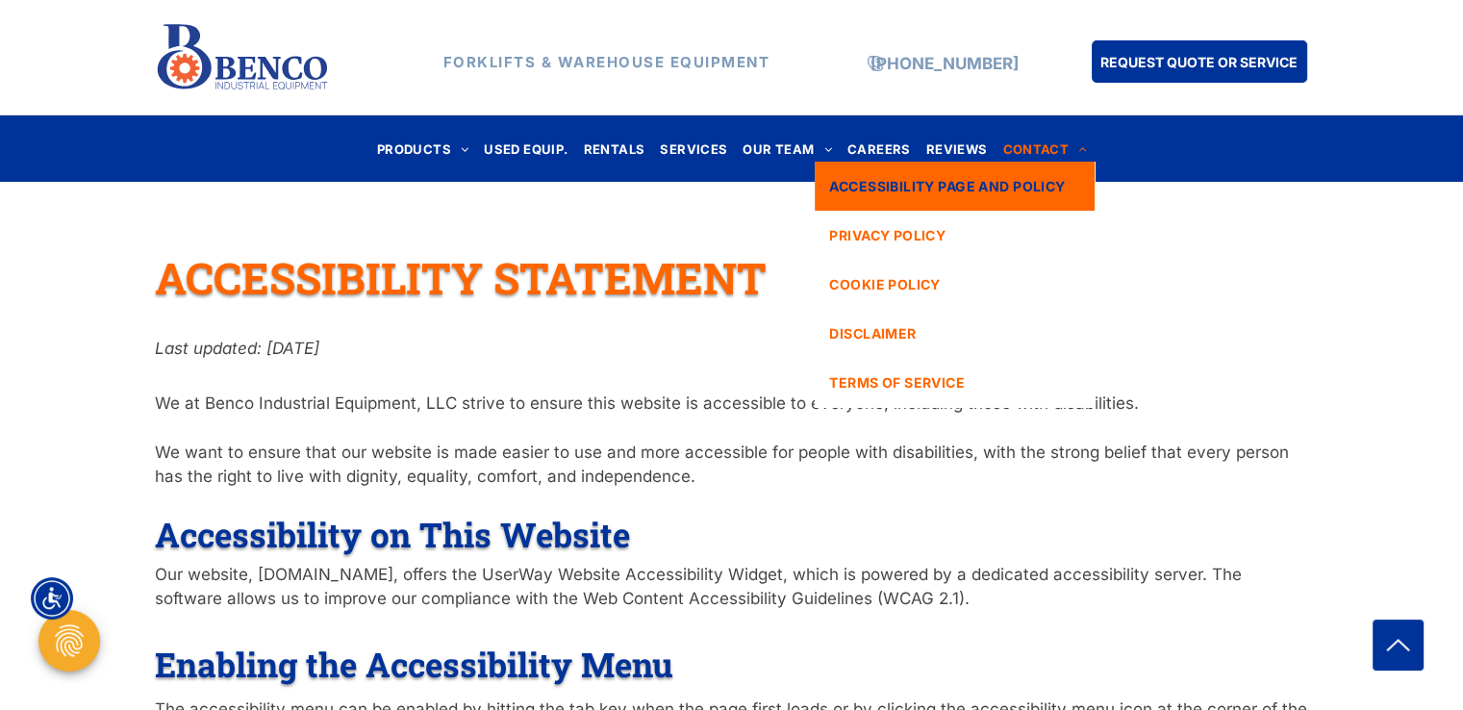
click at [1025, 148] on span "CONTACT" at bounding box center [1044, 149] width 84 height 26
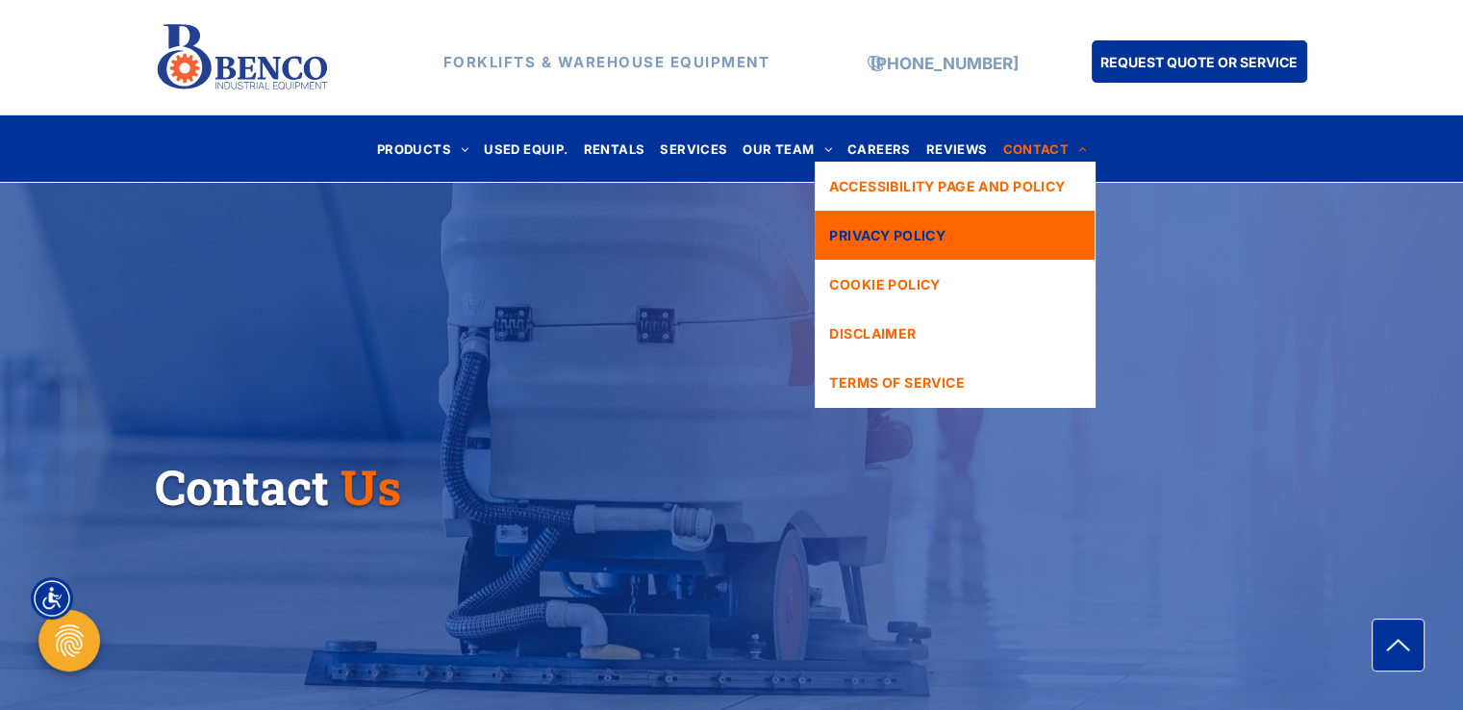
click at [952, 251] on link "PRIVACY POLICY" at bounding box center [954, 235] width 279 height 49
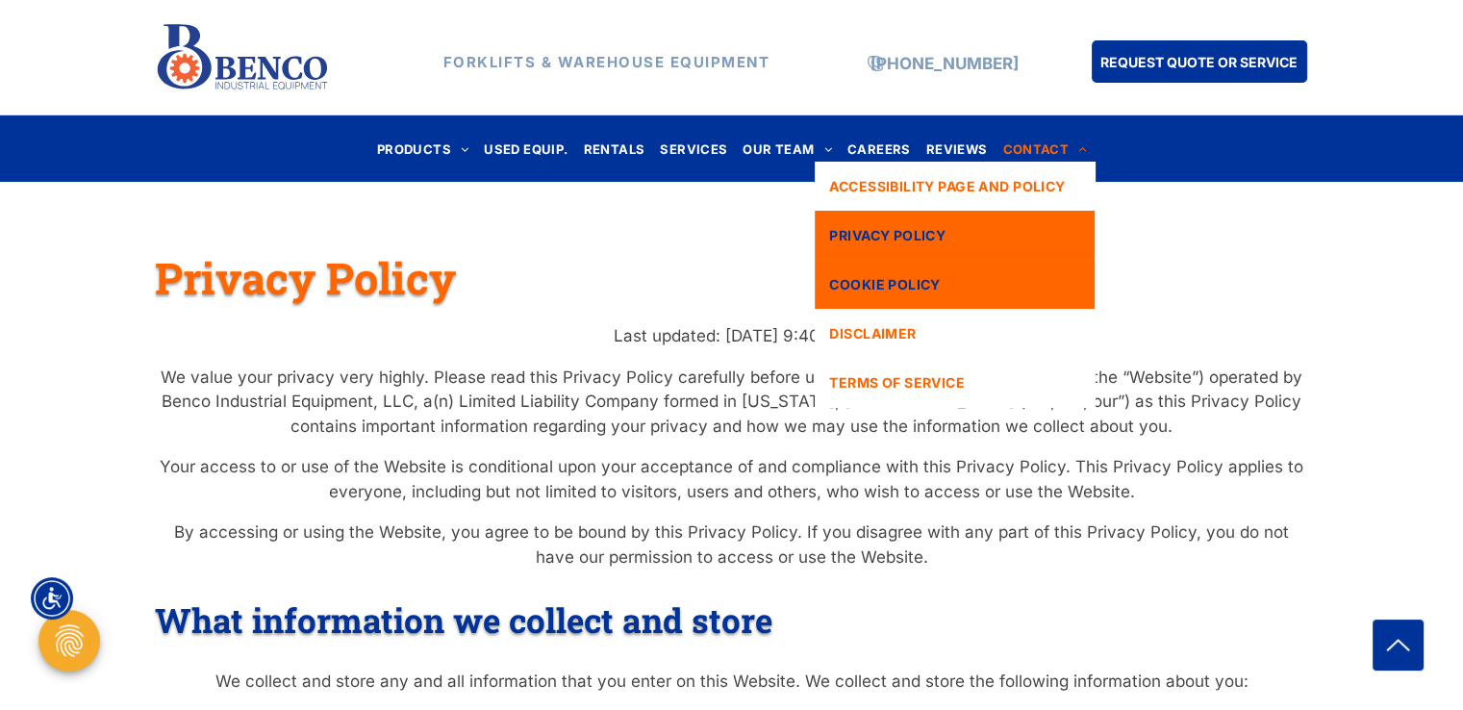
click at [947, 281] on link "COOKIE POLICY" at bounding box center [954, 284] width 279 height 49
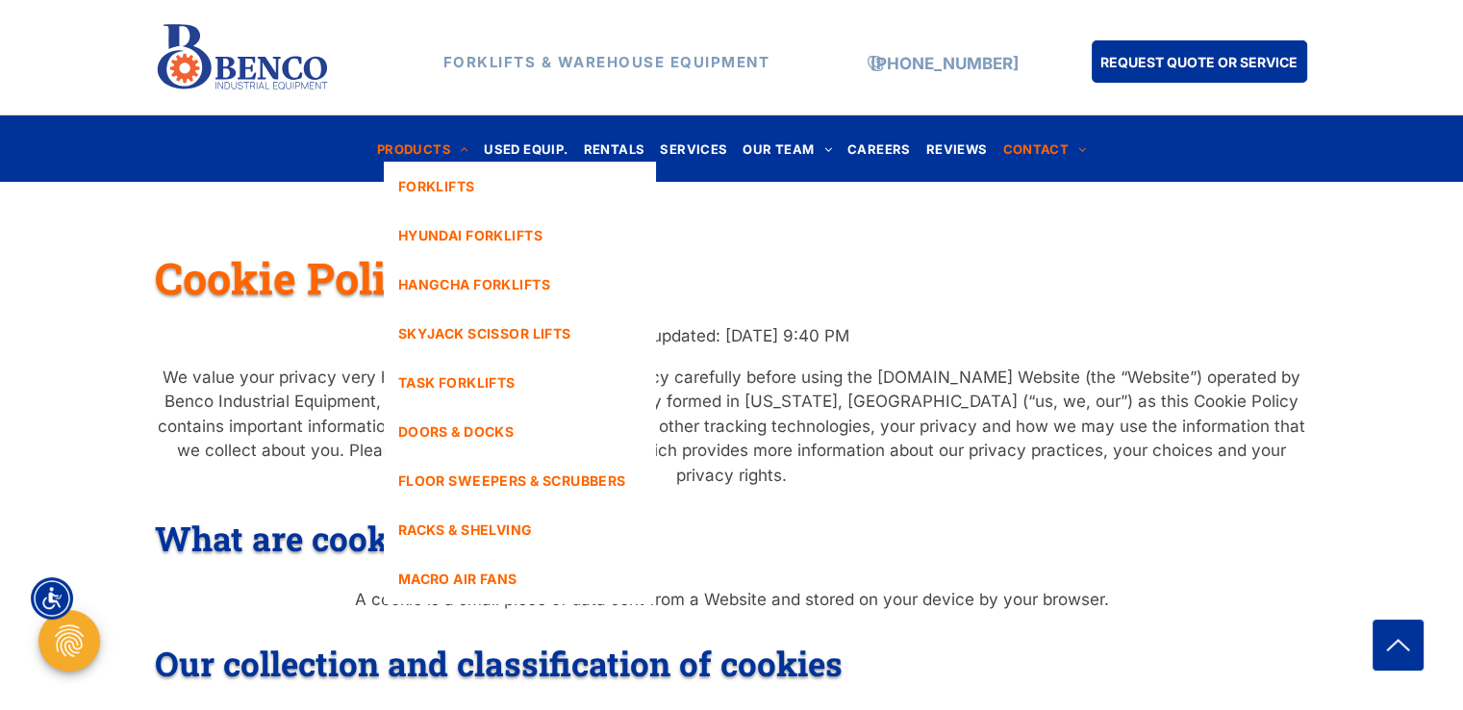
click at [430, 151] on span "PRODUCTS" at bounding box center [423, 149] width 92 height 26
